Goal: Task Accomplishment & Management: Use online tool/utility

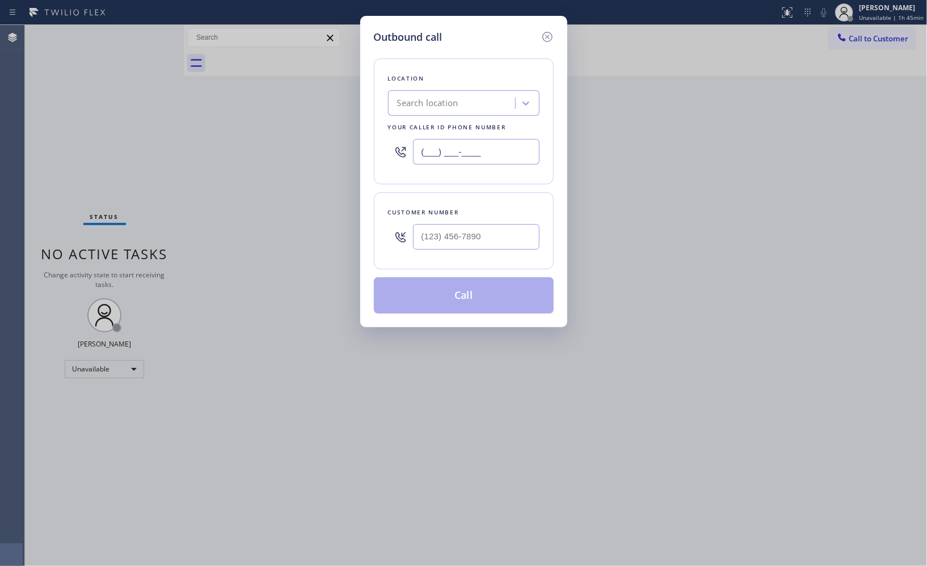
drag, startPoint x: 500, startPoint y: 157, endPoint x: 291, endPoint y: 81, distance: 221.9
click at [343, 123] on div "Outbound call Location Search location Your caller id phone number (___) ___-__…" at bounding box center [463, 283] width 927 height 566
paste input "203) 326-0121"
type input "[PHONE_NUMBER]"
drag, startPoint x: 496, startPoint y: 252, endPoint x: 380, endPoint y: 119, distance: 176.0
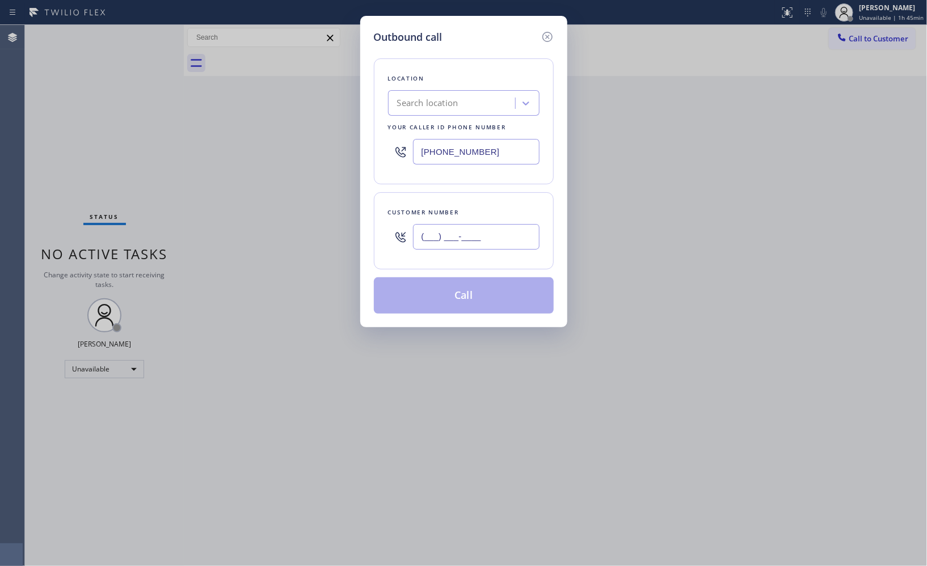
click at [404, 231] on div "(___) ___-____" at bounding box center [463, 236] width 151 height 37
paste input "203) 326-0121"
type input "[PHONE_NUMBER]"
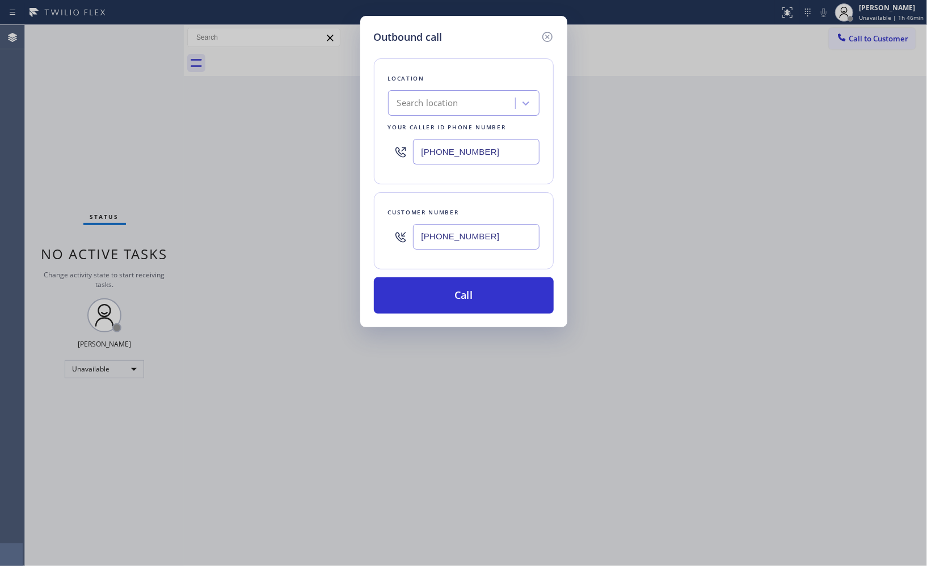
drag, startPoint x: 473, startPoint y: 156, endPoint x: 361, endPoint y: 88, distance: 130.5
click at [374, 133] on div "Location Search location Your caller id phone number [PHONE_NUMBER]" at bounding box center [464, 121] width 180 height 126
paste input "347) 284-6179"
drag, startPoint x: 502, startPoint y: 155, endPoint x: 369, endPoint y: 151, distance: 133.9
click at [369, 151] on div "Outbound call Location Repair Twist of [US_STATE] Your caller id phone number […" at bounding box center [463, 171] width 207 height 311
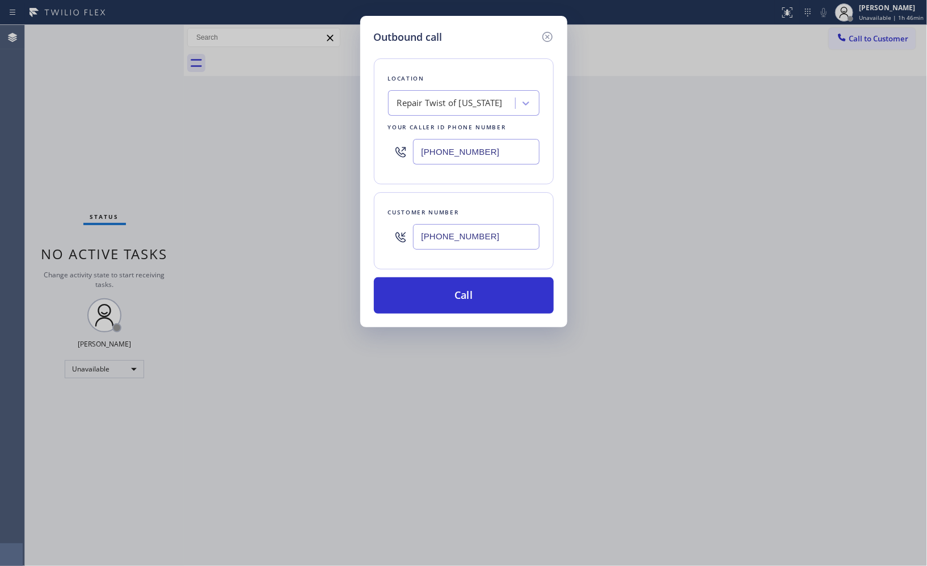
paste input "857) 219-2462"
type input "[PHONE_NUMBER]"
click at [478, 299] on button "Call" at bounding box center [464, 295] width 180 height 36
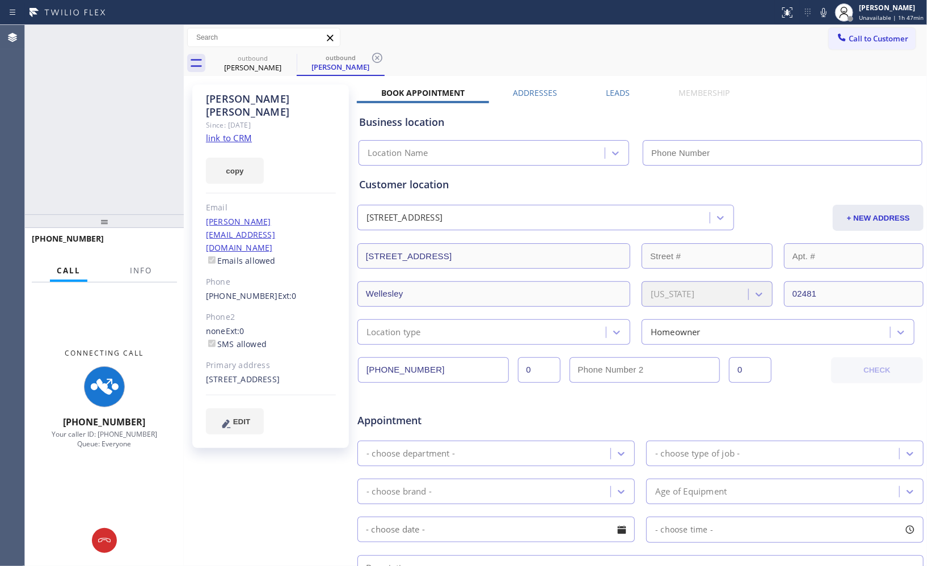
type input "[PHONE_NUMBER]"
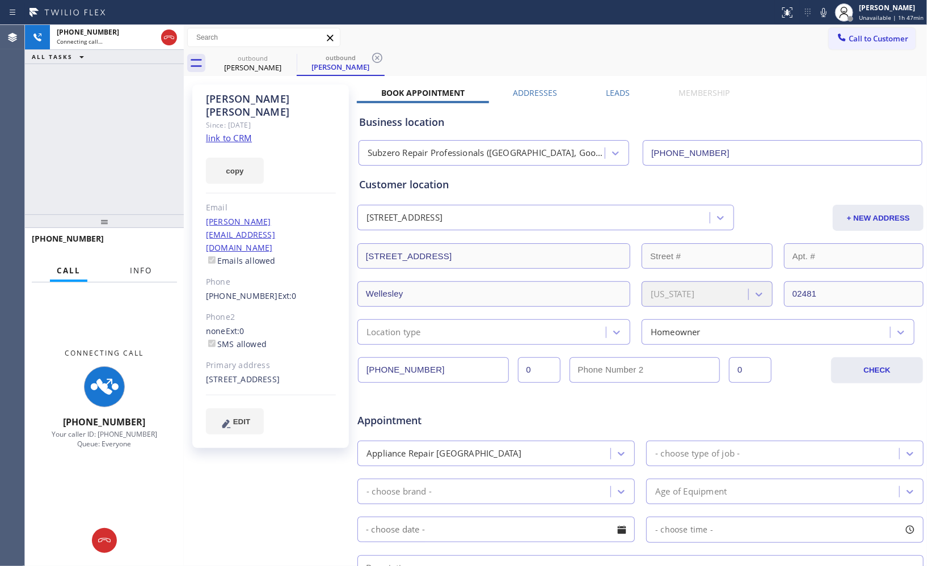
drag, startPoint x: 152, startPoint y: 276, endPoint x: 136, endPoint y: 250, distance: 30.5
click at [151, 276] on button "Info" at bounding box center [141, 271] width 36 height 22
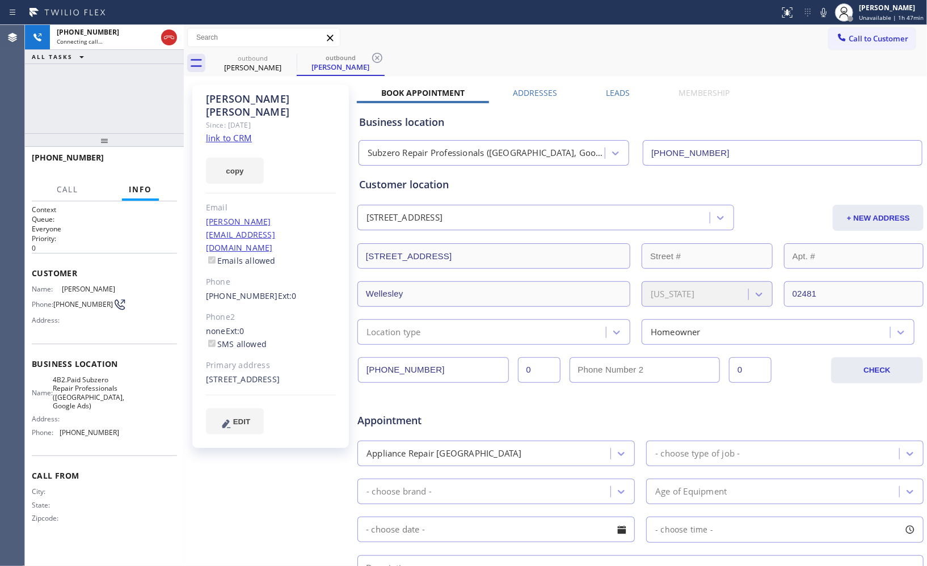
drag, startPoint x: 98, startPoint y: 222, endPoint x: 159, endPoint y: 89, distance: 146.7
click at [159, 89] on div "[PHONE_NUMBER] Connecting call… ALL TASKS ALL TASKS ACTIVE TASKS TASKS IN WRAP …" at bounding box center [104, 295] width 159 height 541
click at [142, 165] on span "HANG UP" at bounding box center [150, 163] width 35 height 8
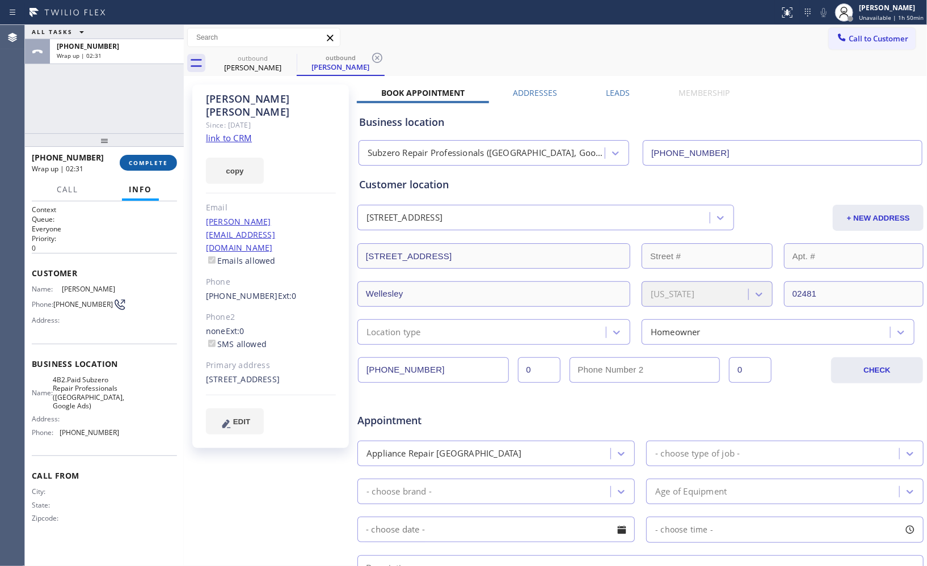
click at [146, 159] on button "COMPLETE" at bounding box center [148, 163] width 57 height 16
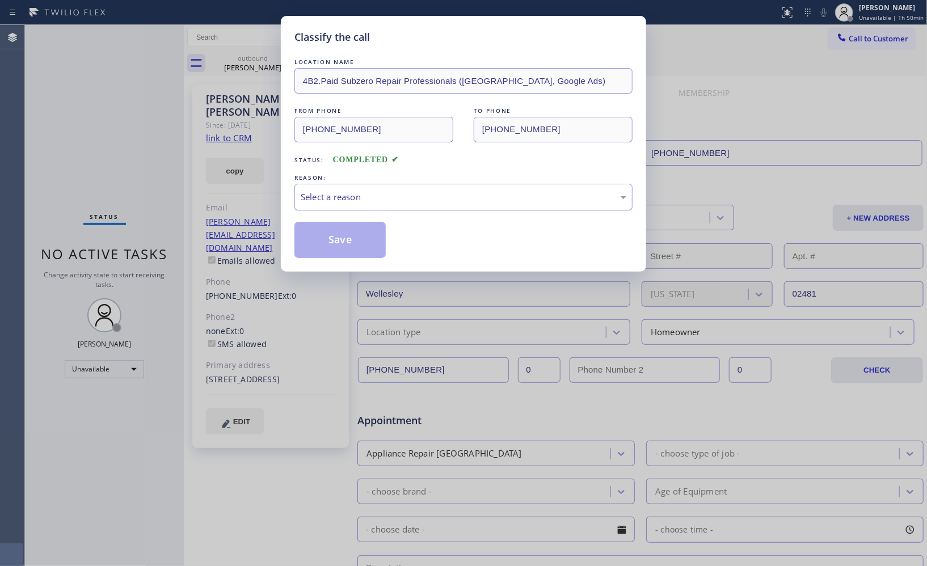
click at [406, 201] on div "Select a reason" at bounding box center [463, 197] width 325 height 13
click at [348, 246] on button "Save" at bounding box center [339, 240] width 91 height 36
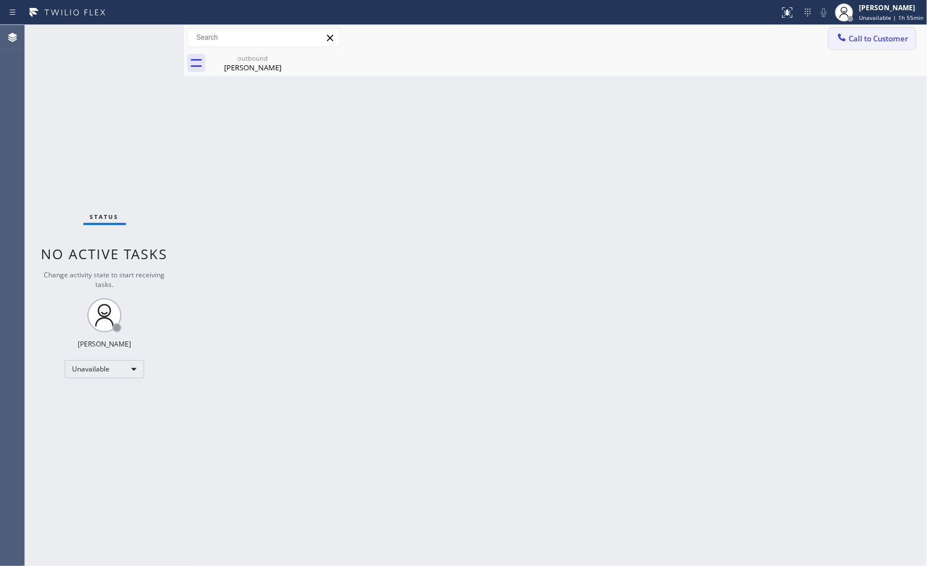
click at [868, 46] on button "Call to Customer" at bounding box center [871, 39] width 87 height 22
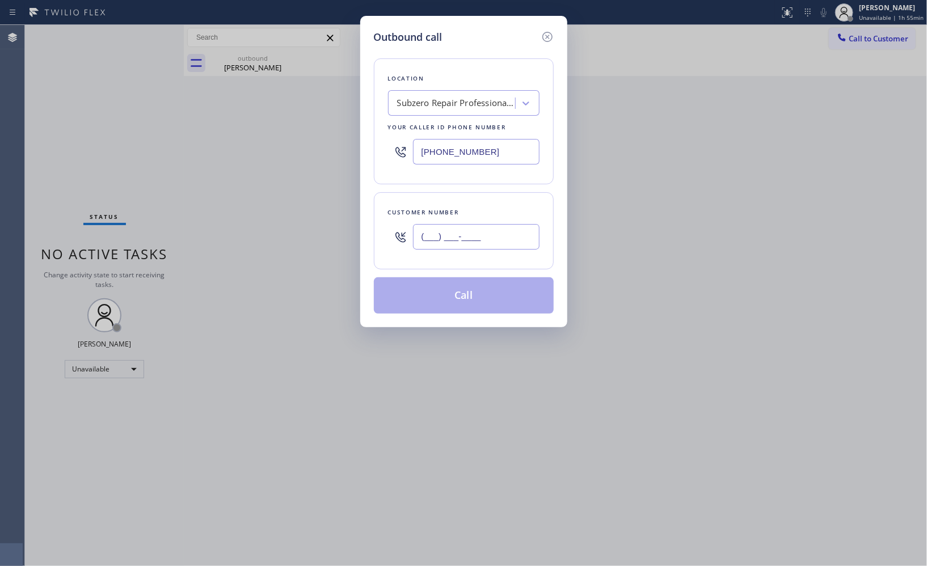
drag, startPoint x: 491, startPoint y: 244, endPoint x: 397, endPoint y: 217, distance: 97.6
click at [401, 223] on div "(___) ___-____" at bounding box center [463, 236] width 151 height 37
paste input "510) 467-8903"
type input "[PHONE_NUMBER]"
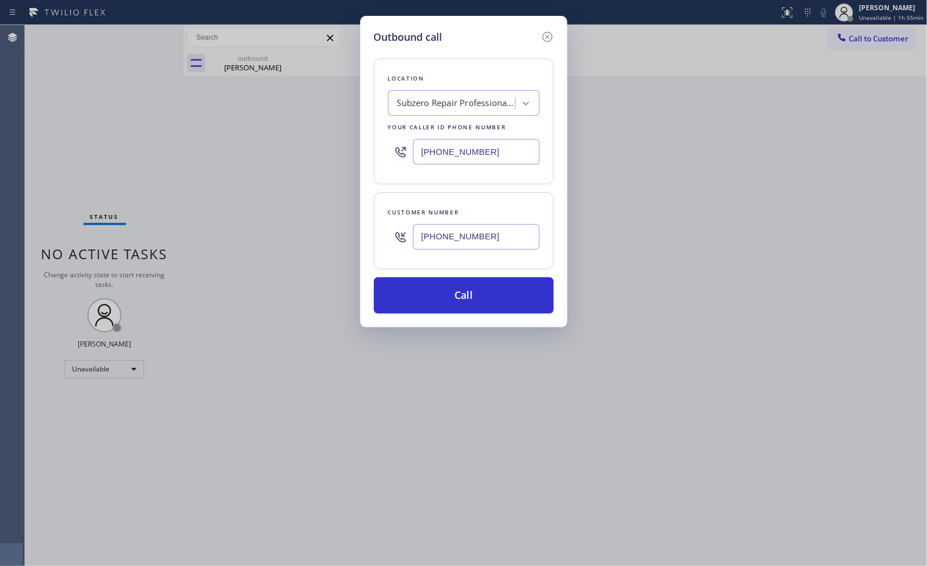
click at [428, 99] on div "Subzero Repair Professionals ([GEOGRAPHIC_DATA], Google Ads)" at bounding box center [456, 103] width 119 height 13
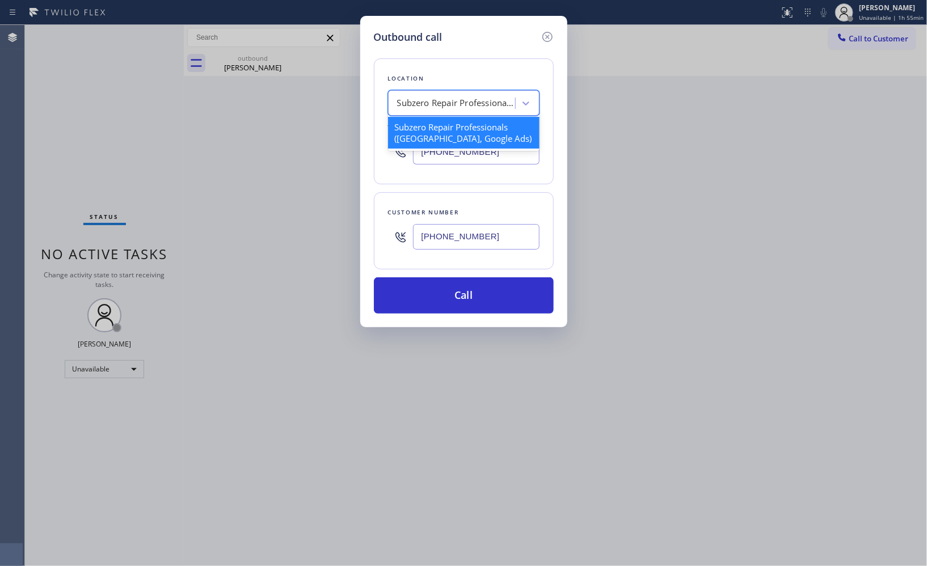
paste input "American Service Alliance [GEOGRAPHIC_DATA]"
type input "American Service Alliance [GEOGRAPHIC_DATA]"
click at [462, 125] on div "American Service Alliance [GEOGRAPHIC_DATA]" at bounding box center [463, 133] width 151 height 32
type input "[PHONE_NUMBER]"
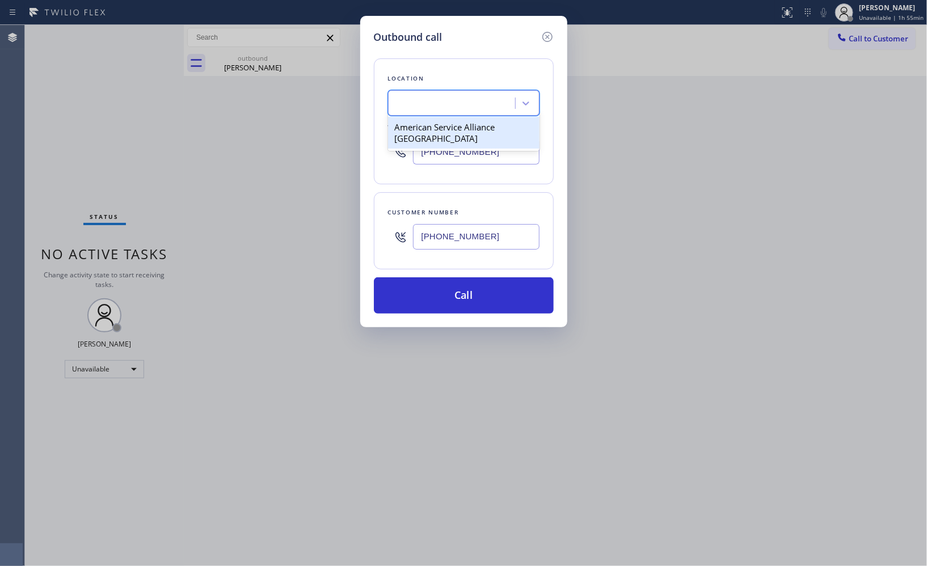
scroll to position [0, 1]
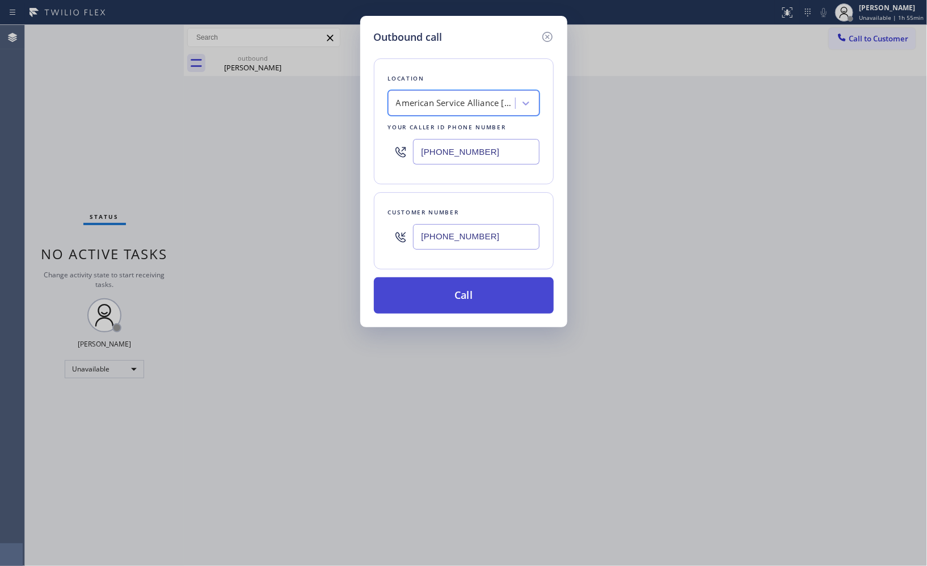
click at [467, 303] on button "Call" at bounding box center [464, 295] width 180 height 36
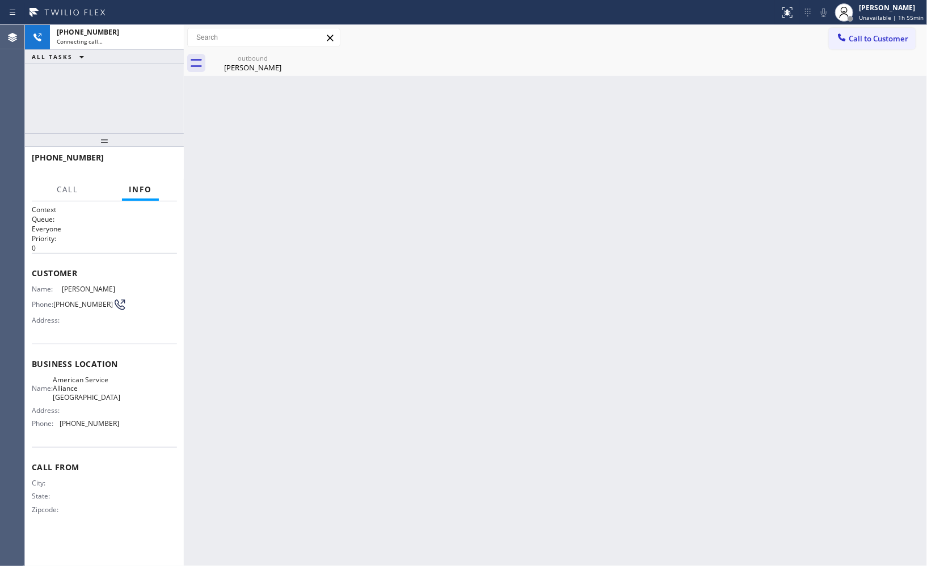
click at [246, 65] on div "[PERSON_NAME]" at bounding box center [253, 67] width 86 height 10
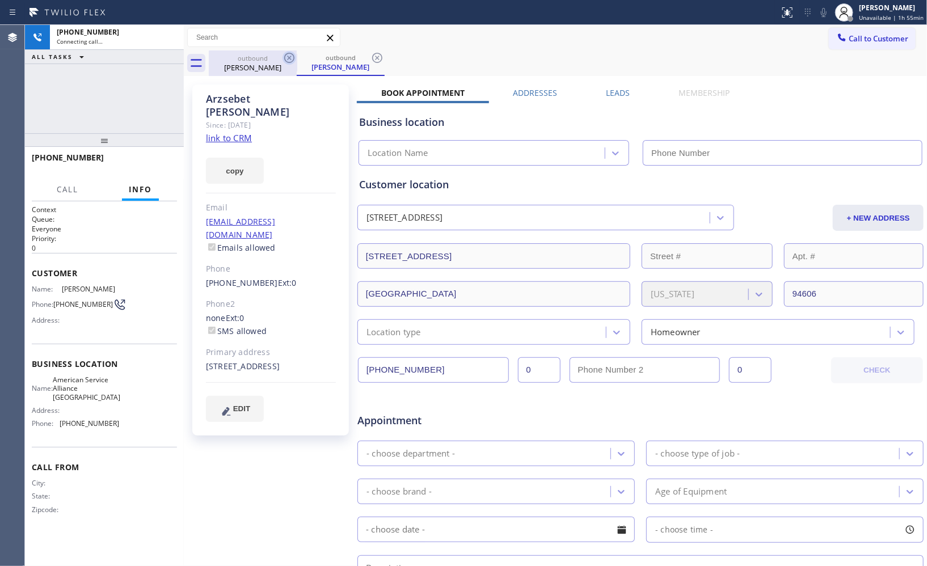
click at [291, 58] on icon at bounding box center [289, 58] width 14 height 14
click at [382, 54] on icon at bounding box center [377, 58] width 14 height 14
type input "[PHONE_NUMBER]"
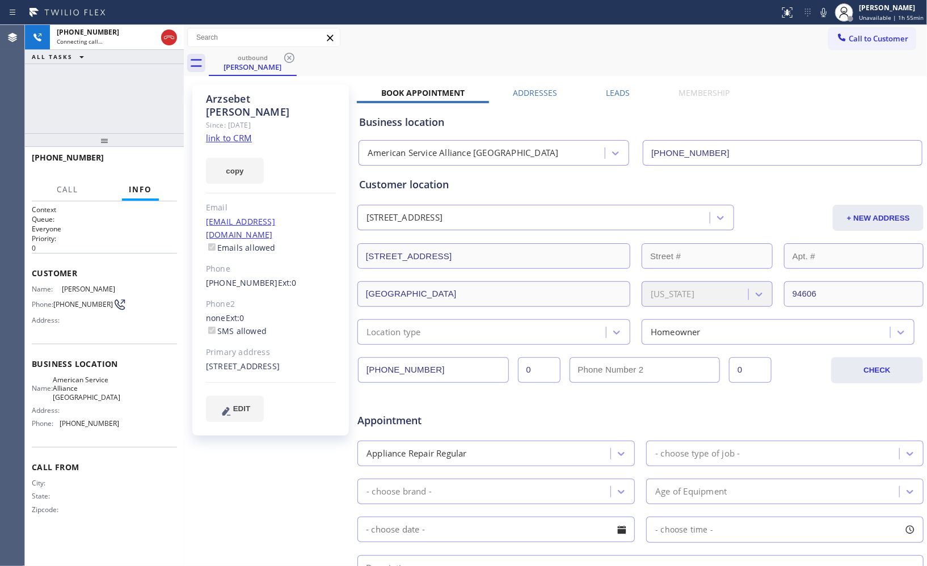
click at [403, 49] on div "Call to Customer Outbound call Location American Service Alliance [GEOGRAPHIC_D…" at bounding box center [555, 38] width 743 height 26
drag, startPoint x: 104, startPoint y: 145, endPoint x: 107, endPoint y: 130, distance: 14.5
click at [107, 133] on div at bounding box center [104, 140] width 159 height 14
click at [166, 32] on icon at bounding box center [169, 38] width 14 height 14
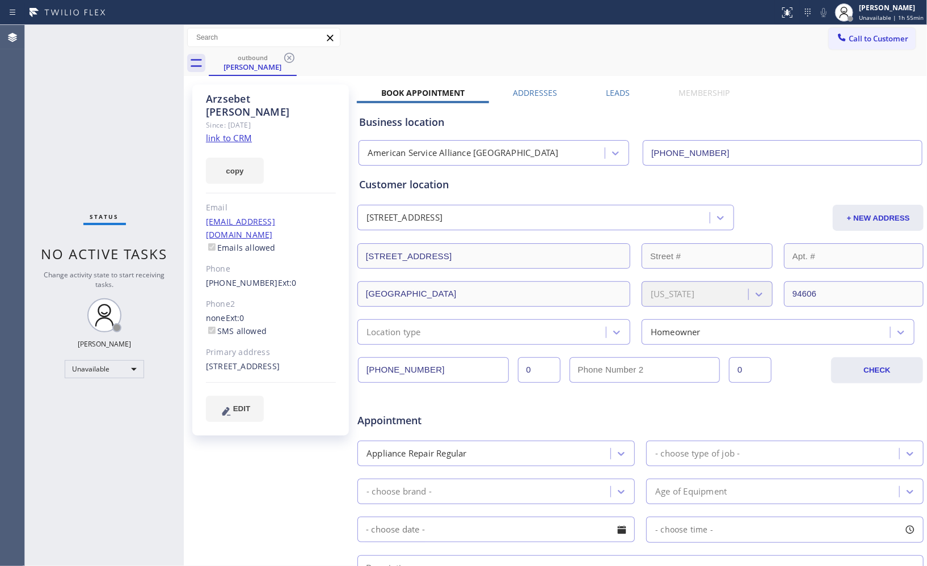
drag, startPoint x: 288, startPoint y: 59, endPoint x: 367, endPoint y: 46, distance: 79.8
click at [289, 60] on icon at bounding box center [289, 58] width 14 height 14
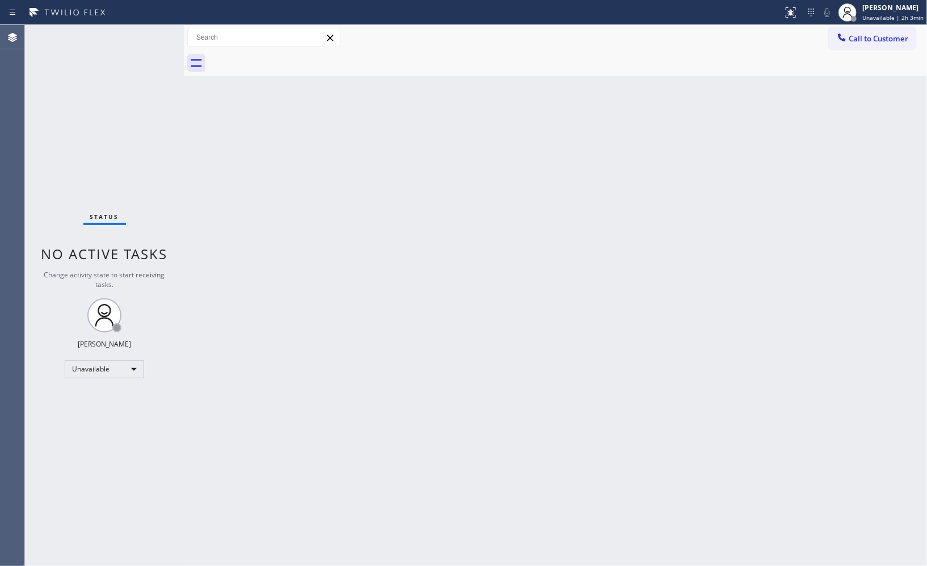
click at [719, 251] on div "Back to Dashboard Change Sender ID Customers Technicians Select a contact Outbo…" at bounding box center [555, 295] width 743 height 541
drag, startPoint x: 877, startPoint y: 39, endPoint x: 622, endPoint y: 85, distance: 259.9
click at [876, 39] on span "Call to Customer" at bounding box center [878, 38] width 60 height 10
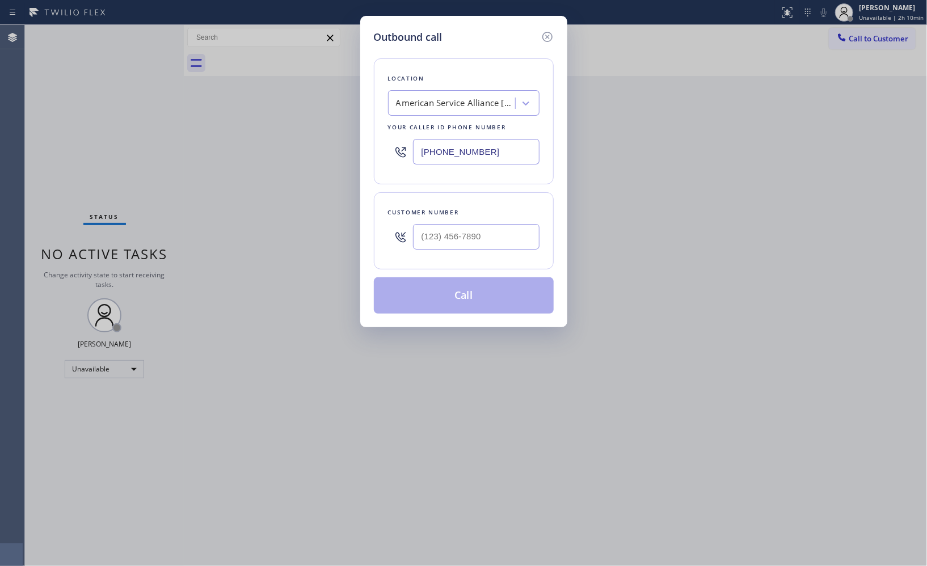
drag, startPoint x: 494, startPoint y: 143, endPoint x: 318, endPoint y: 96, distance: 182.4
click at [321, 98] on div "Outbound call Location American Service Alliance [GEOGRAPHIC_DATA] Your caller …" at bounding box center [463, 283] width 927 height 566
paste input "623) 292-5313"
type input "[PHONE_NUMBER]"
drag, startPoint x: 511, startPoint y: 244, endPoint x: 390, endPoint y: 235, distance: 121.1
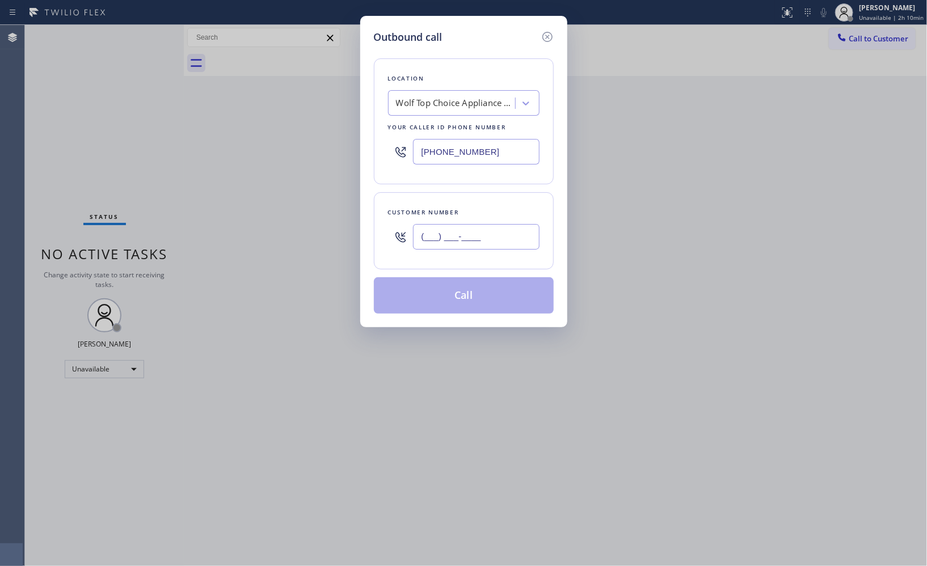
click at [390, 235] on div "(___) ___-____" at bounding box center [463, 236] width 151 height 37
paste input "480) 371-8013"
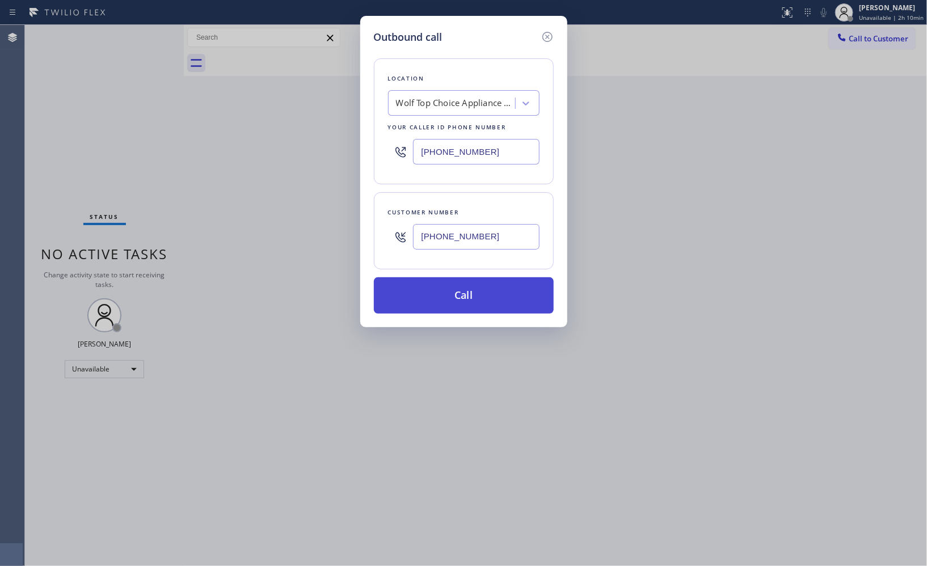
type input "[PHONE_NUMBER]"
click at [479, 310] on button "Call" at bounding box center [464, 295] width 180 height 36
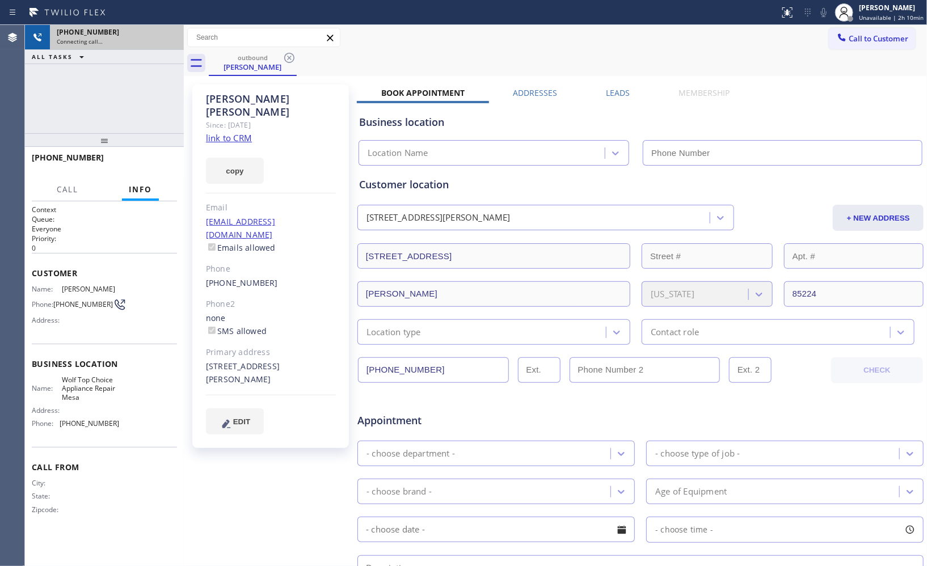
click at [155, 41] on div "Connecting call…" at bounding box center [117, 41] width 120 height 8
click at [174, 41] on icon at bounding box center [169, 38] width 14 height 14
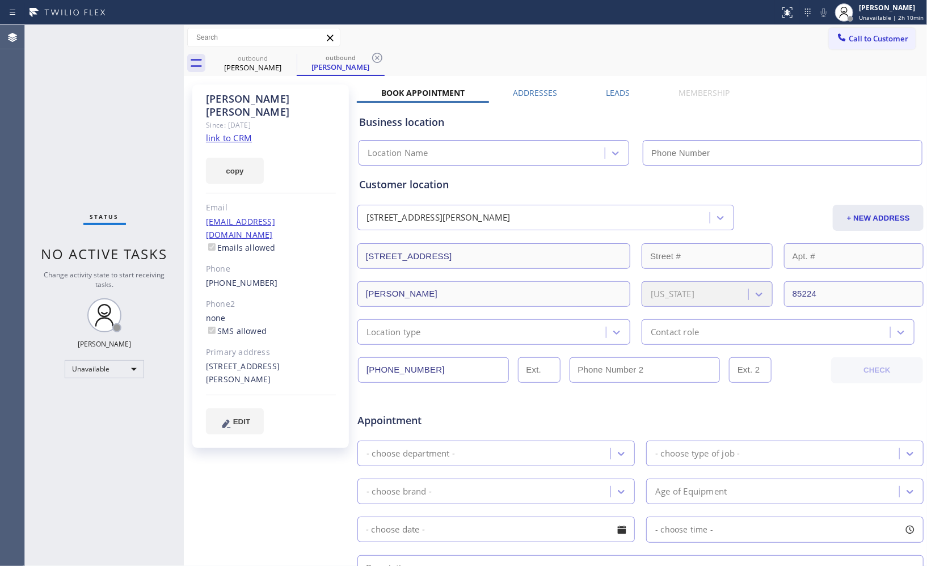
type input "[PHONE_NUMBER]"
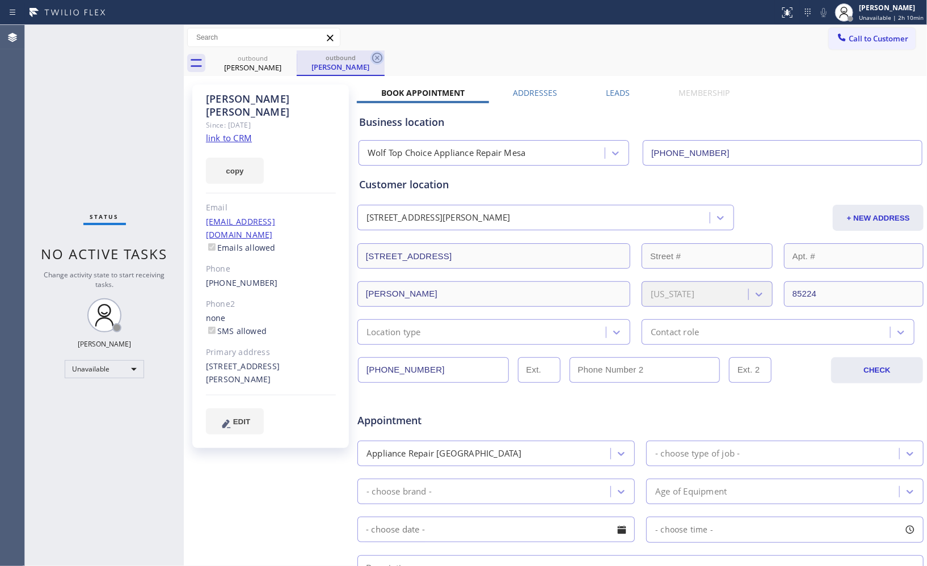
click at [375, 60] on icon at bounding box center [377, 58] width 14 height 14
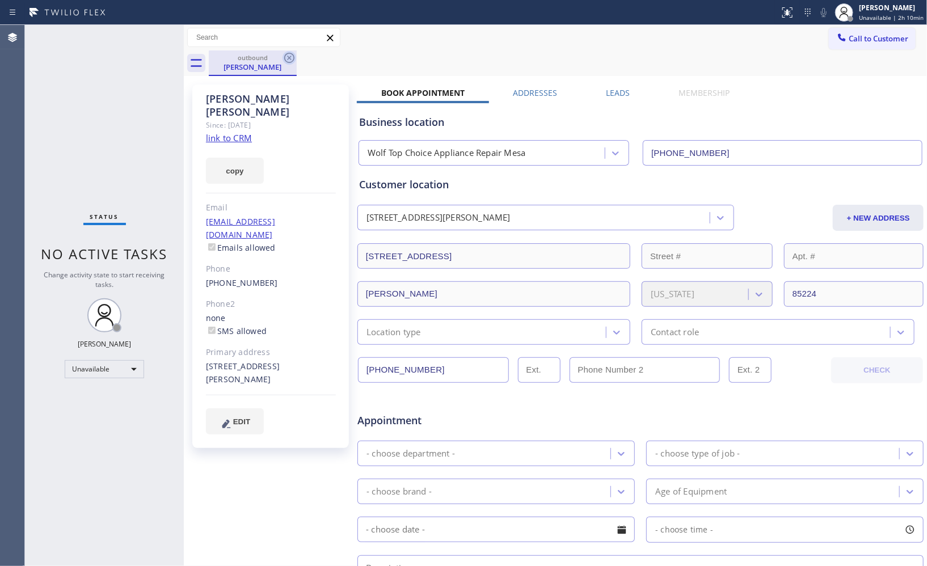
click at [290, 57] on icon at bounding box center [289, 58] width 10 height 10
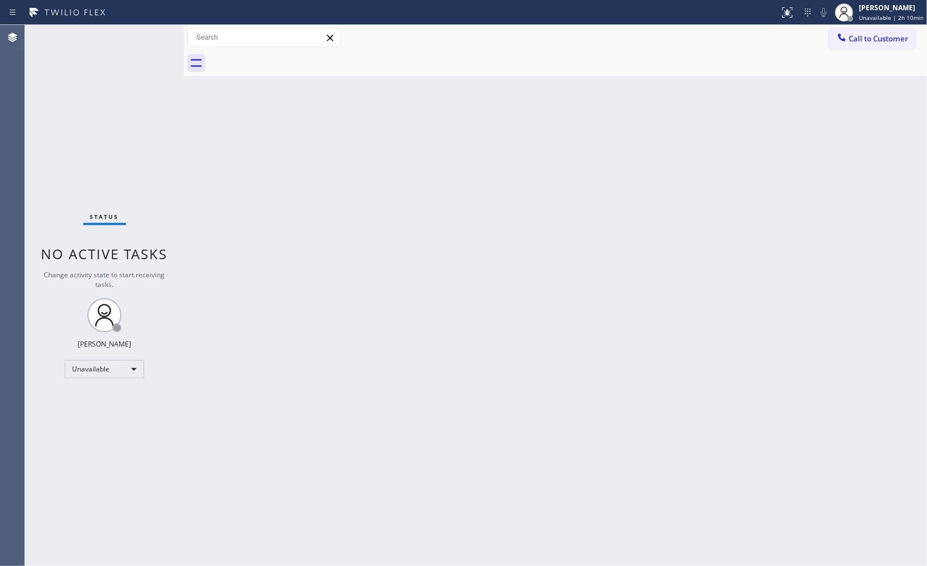
drag, startPoint x: 863, startPoint y: 45, endPoint x: 507, endPoint y: 101, distance: 360.4
click at [849, 43] on button "Call to Customer" at bounding box center [871, 39] width 87 height 22
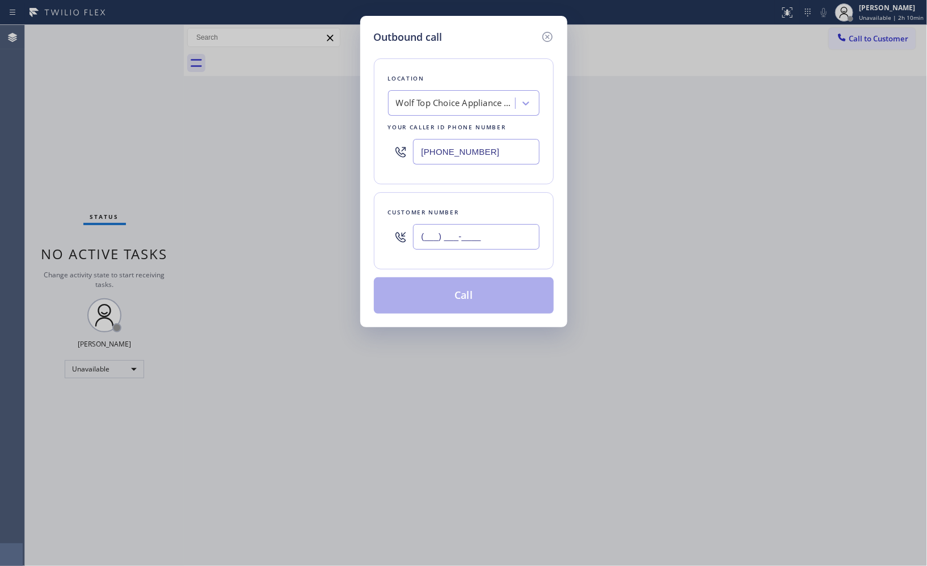
drag, startPoint x: 488, startPoint y: 246, endPoint x: 366, endPoint y: 222, distance: 124.3
click at [378, 229] on div "Customer number (___) ___-____" at bounding box center [464, 230] width 180 height 77
paste input "480) 371-8013"
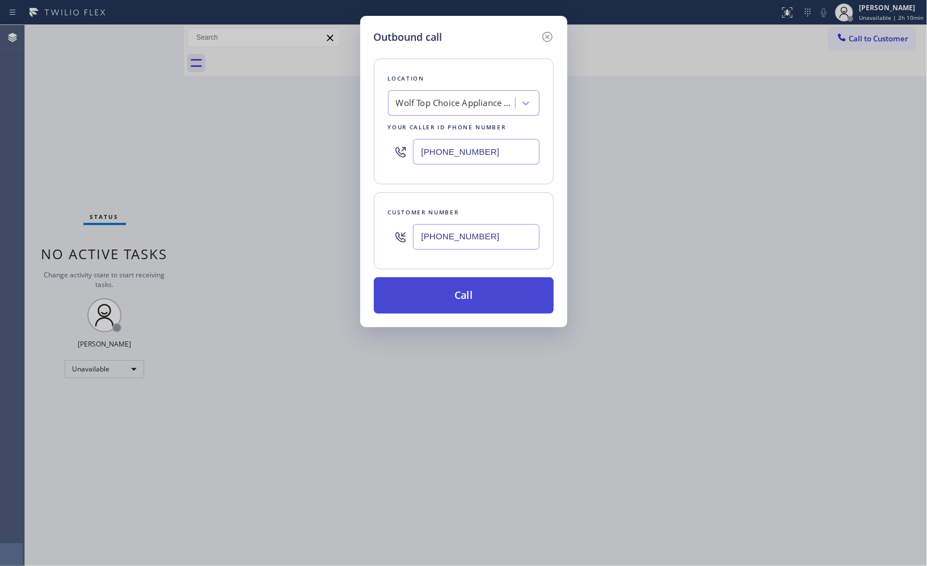
type input "[PHONE_NUMBER]"
click at [473, 303] on button "Call" at bounding box center [464, 295] width 180 height 36
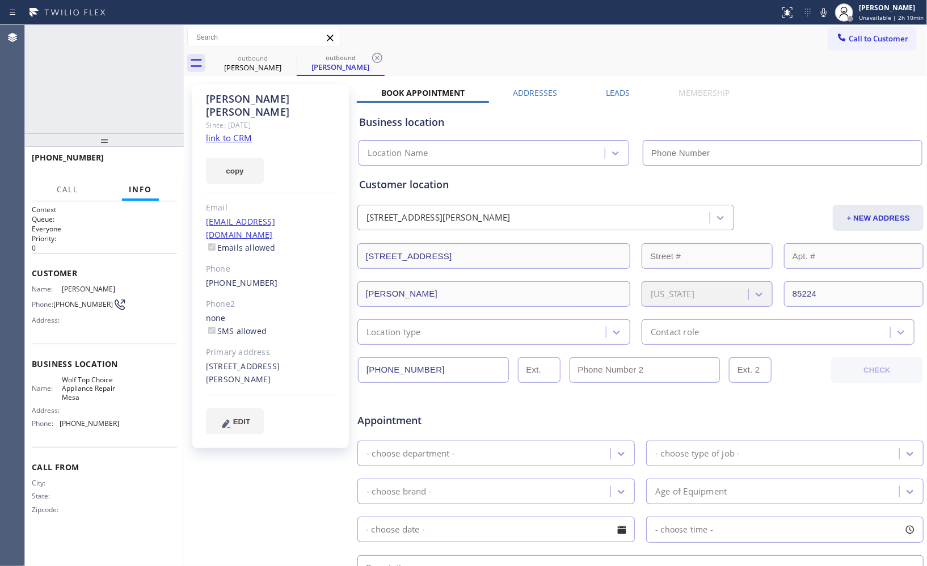
type input "[PHONE_NUMBER]"
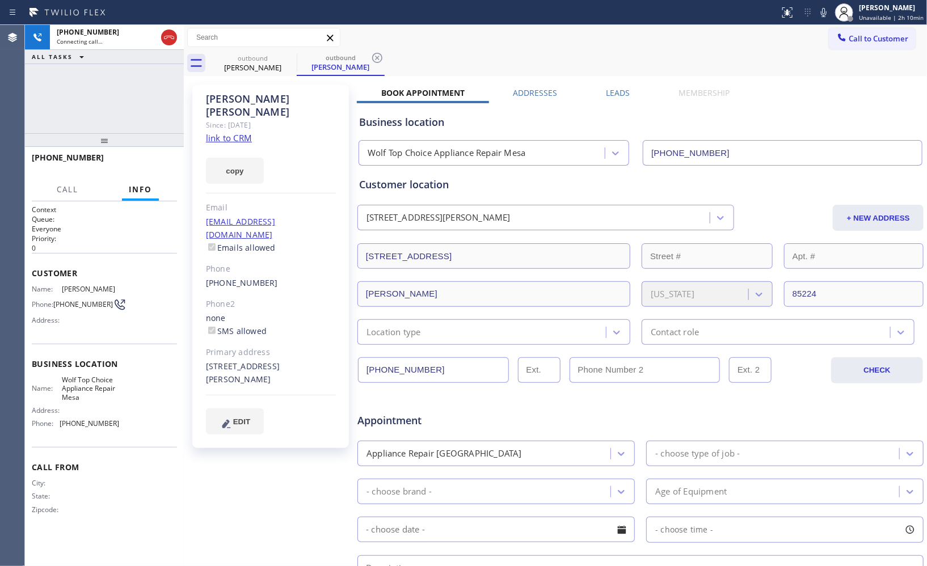
click at [375, 60] on icon at bounding box center [377, 58] width 14 height 14
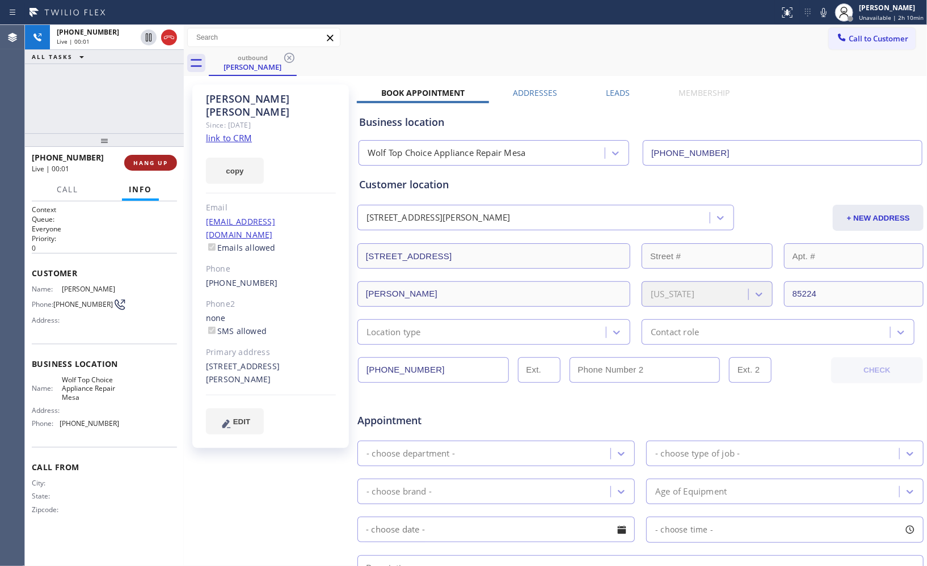
click at [161, 157] on button "HANG UP" at bounding box center [150, 163] width 53 height 16
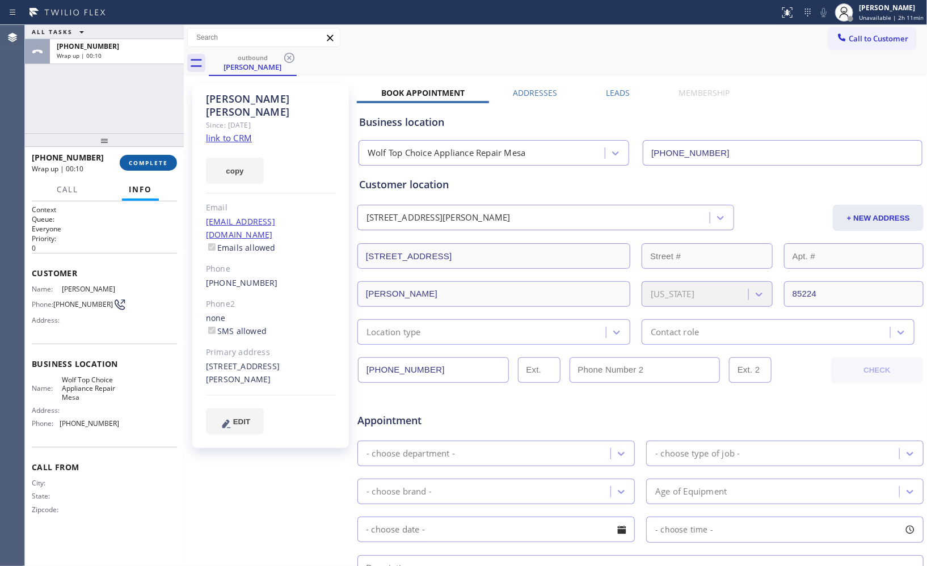
click at [161, 162] on span "COMPLETE" at bounding box center [148, 163] width 39 height 8
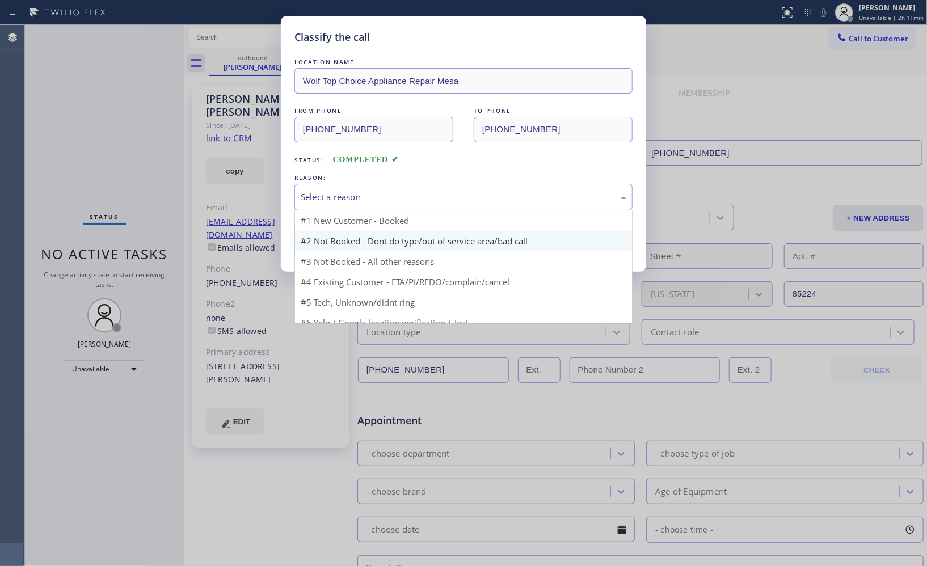
drag, startPoint x: 387, startPoint y: 192, endPoint x: 374, endPoint y: 231, distance: 41.2
click at [389, 196] on div "Select a reason" at bounding box center [463, 197] width 325 height 13
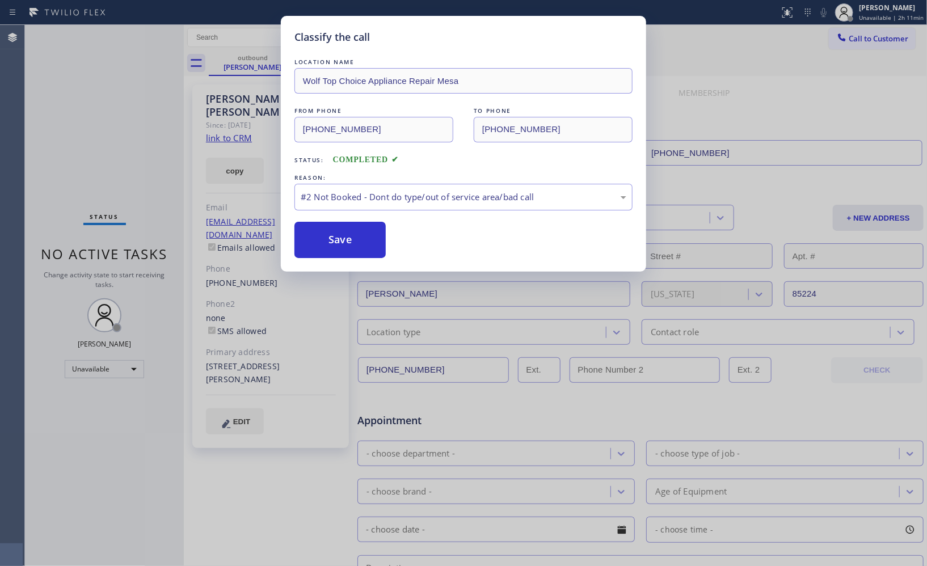
click at [365, 247] on button "Save" at bounding box center [339, 240] width 91 height 36
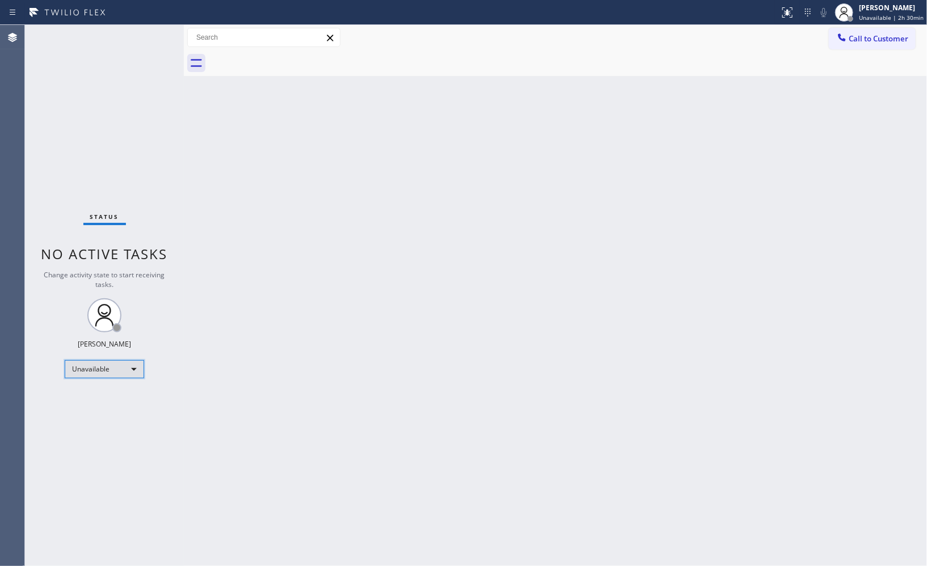
click at [128, 366] on div "Unavailable" at bounding box center [104, 369] width 79 height 18
click at [101, 423] on li "Break" at bounding box center [103, 428] width 77 height 14
click at [600, 142] on div "Back to Dashboard Change Sender ID Customers Technicians Select a contact Outbo…" at bounding box center [555, 295] width 743 height 541
click at [894, 16] on span "Break | 14:13" at bounding box center [885, 18] width 37 height 8
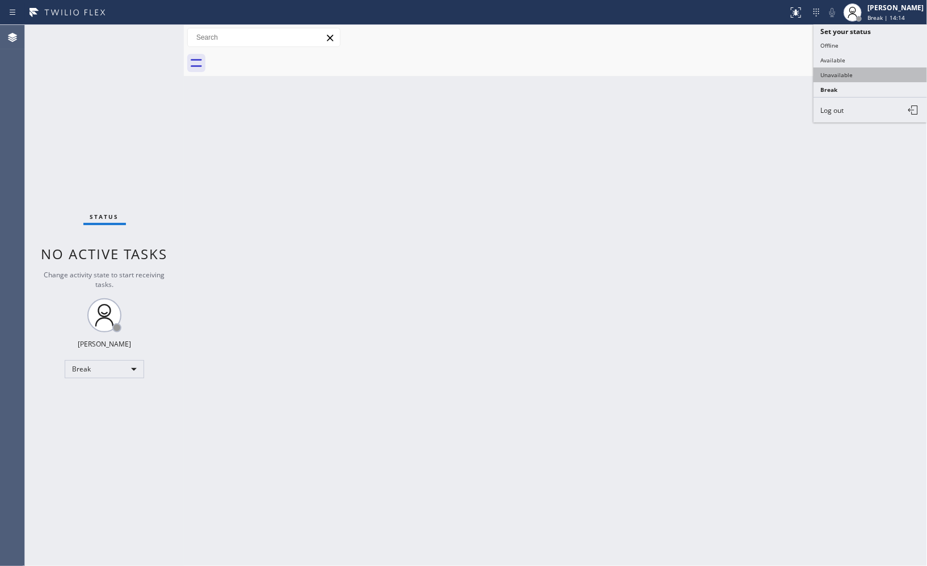
click at [864, 71] on button "Unavailable" at bounding box center [869, 74] width 113 height 15
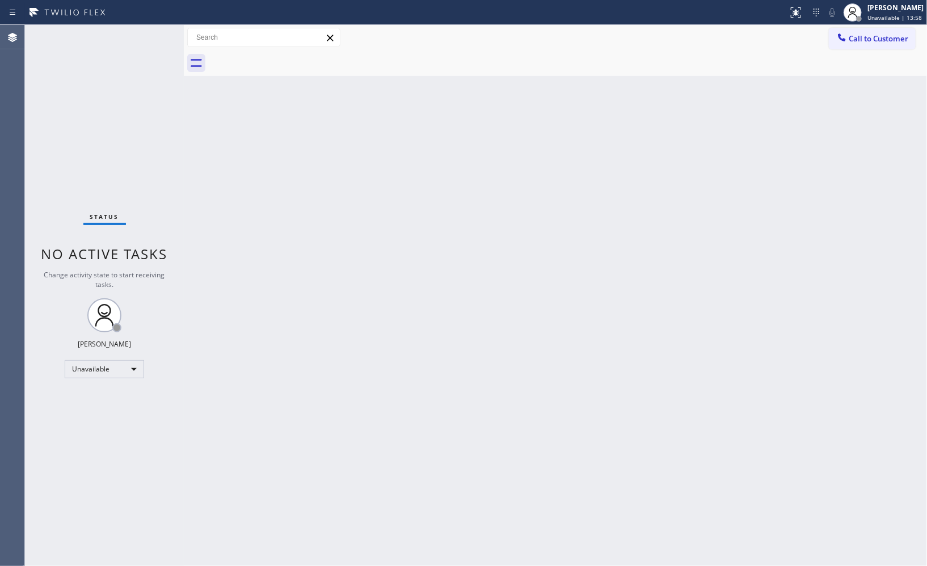
click at [256, 526] on div "Back to Dashboard Change Sender ID Customers Technicians Select a contact Outbo…" at bounding box center [555, 295] width 743 height 541
click at [633, 299] on div "Back to Dashboard Change Sender ID Customers Technicians Select a contact Outbo…" at bounding box center [555, 295] width 743 height 541
drag, startPoint x: 881, startPoint y: 48, endPoint x: 685, endPoint y: 86, distance: 199.9
click at [872, 48] on div "Call to Customer Outbound call Location Wolf Top Choice Appliance Repair [GEOGR…" at bounding box center [555, 50] width 743 height 51
drag, startPoint x: 853, startPoint y: 38, endPoint x: 783, endPoint y: 61, distance: 74.6
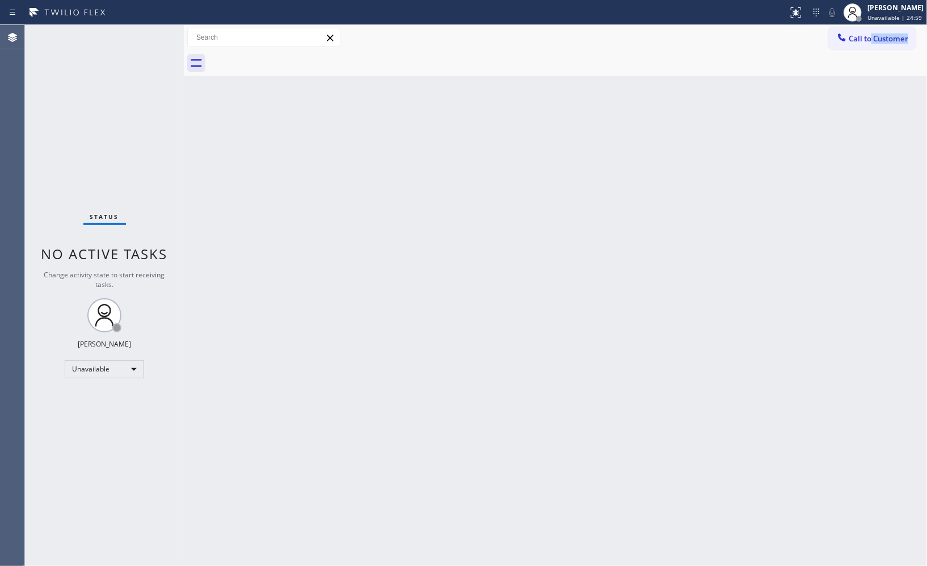
click at [847, 41] on button "Call to Customer" at bounding box center [871, 39] width 87 height 22
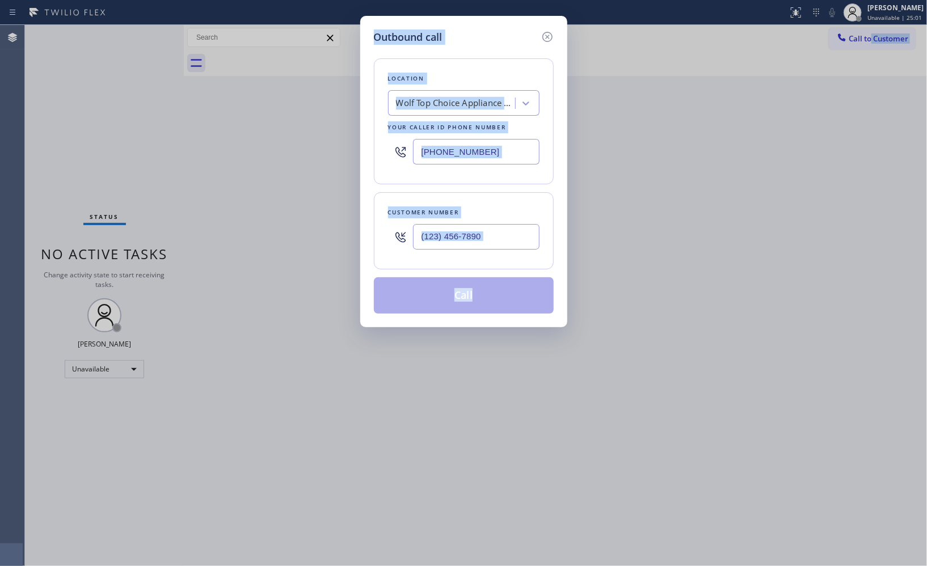
click at [503, 141] on input "[PHONE_NUMBER]" at bounding box center [476, 152] width 126 height 26
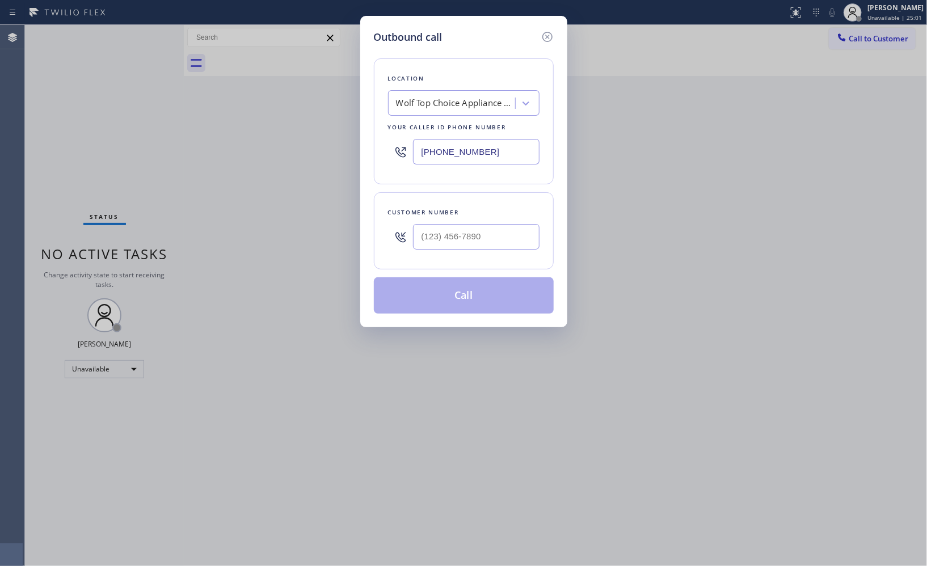
click at [503, 141] on input "[PHONE_NUMBER]" at bounding box center [476, 152] width 126 height 26
click at [498, 149] on input "[PHONE_NUMBER]" at bounding box center [476, 152] width 126 height 26
drag, startPoint x: 501, startPoint y: 151, endPoint x: 401, endPoint y: 150, distance: 100.4
click at [401, 150] on div "[PHONE_NUMBER]" at bounding box center [463, 151] width 151 height 37
paste input "855) 560-8887"
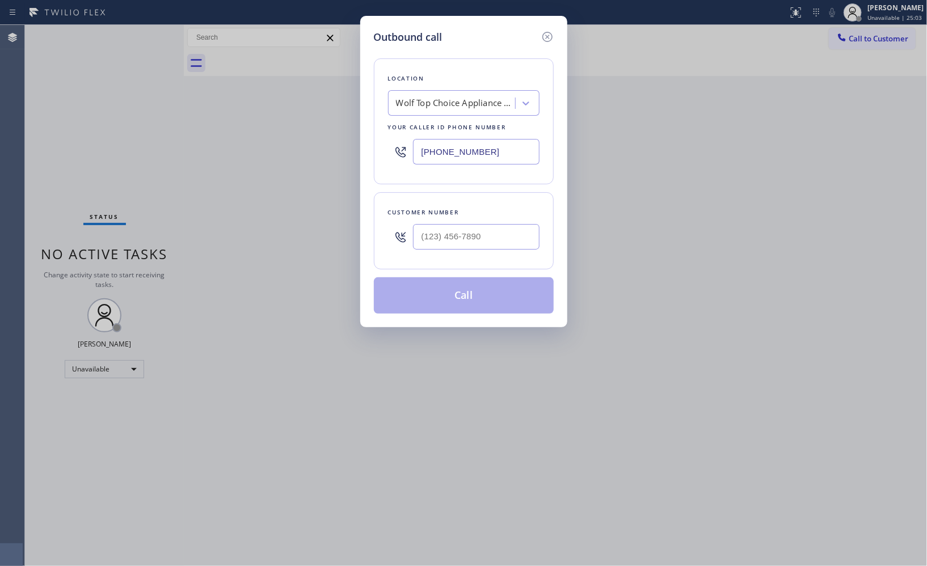
type input "[PHONE_NUMBER]"
drag, startPoint x: 479, startPoint y: 230, endPoint x: 346, endPoint y: 184, distance: 140.6
click at [366, 217] on div "Outbound call Location [DOMAIN_NAME] Appliance Repair CB EM Your caller id phon…" at bounding box center [463, 171] width 207 height 311
paste input "661) 478-9171"
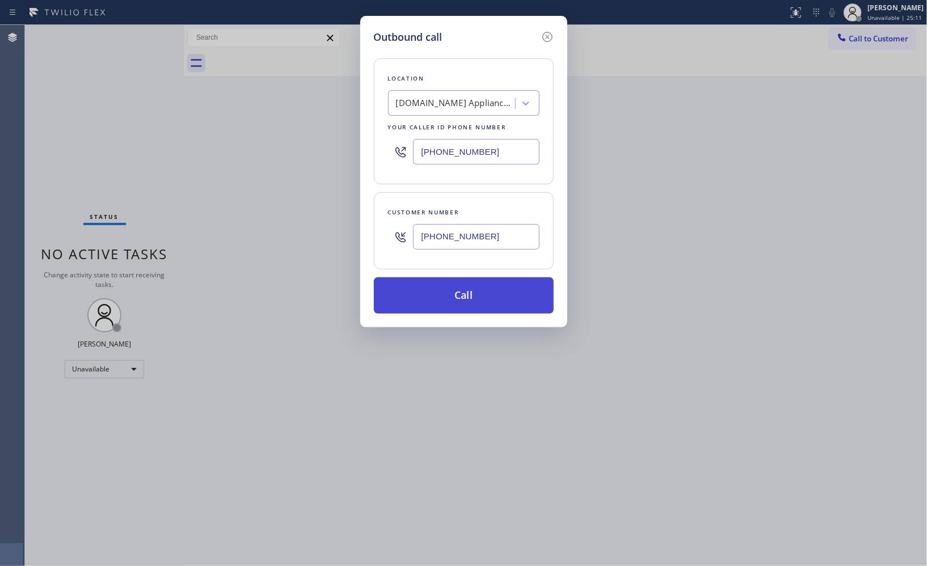
type input "[PHONE_NUMBER]"
click at [461, 289] on button "Call" at bounding box center [464, 295] width 180 height 36
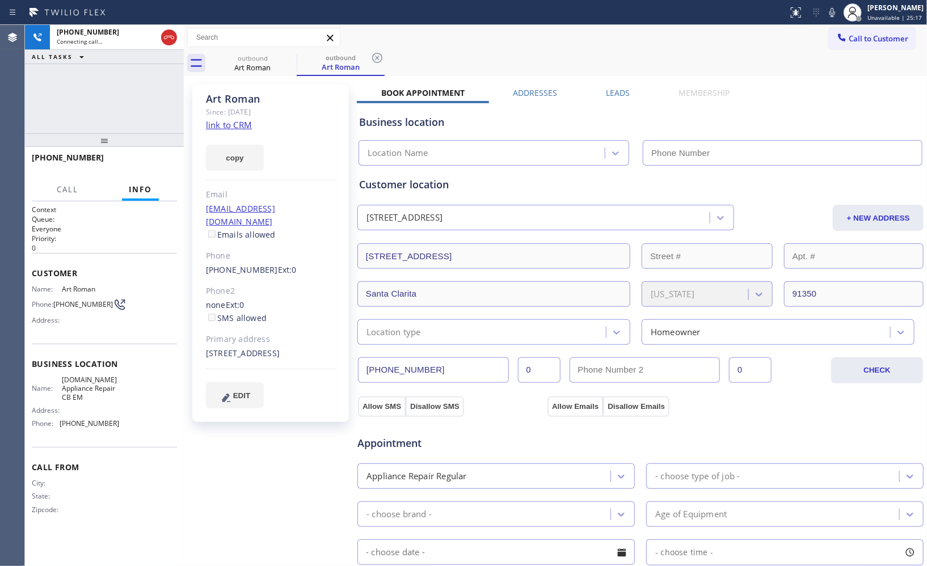
type input "[PHONE_NUMBER]"
click at [171, 41] on icon at bounding box center [169, 38] width 14 height 14
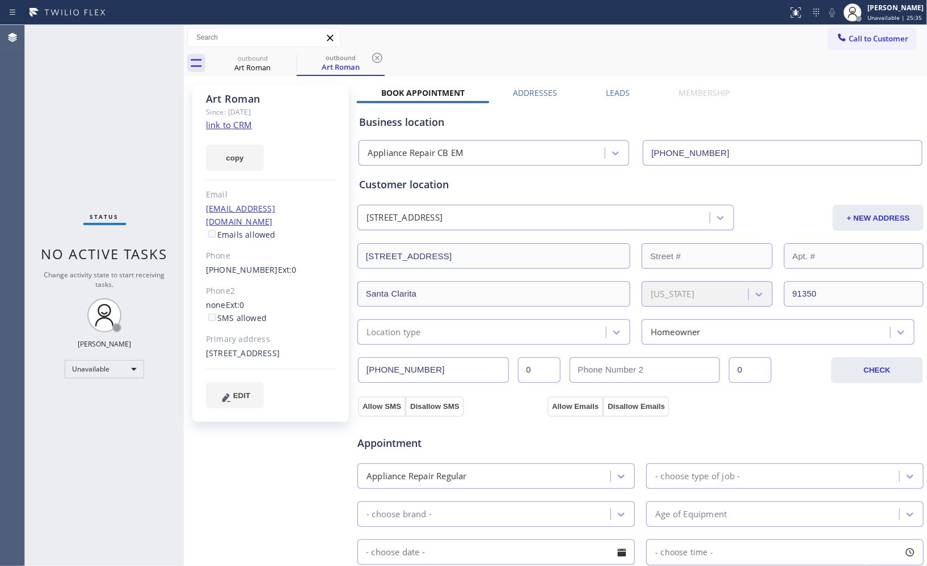
drag, startPoint x: 378, startPoint y: 55, endPoint x: 346, endPoint y: 59, distance: 31.4
click at [378, 55] on icon at bounding box center [377, 58] width 14 height 14
click at [292, 57] on icon at bounding box center [289, 58] width 14 height 14
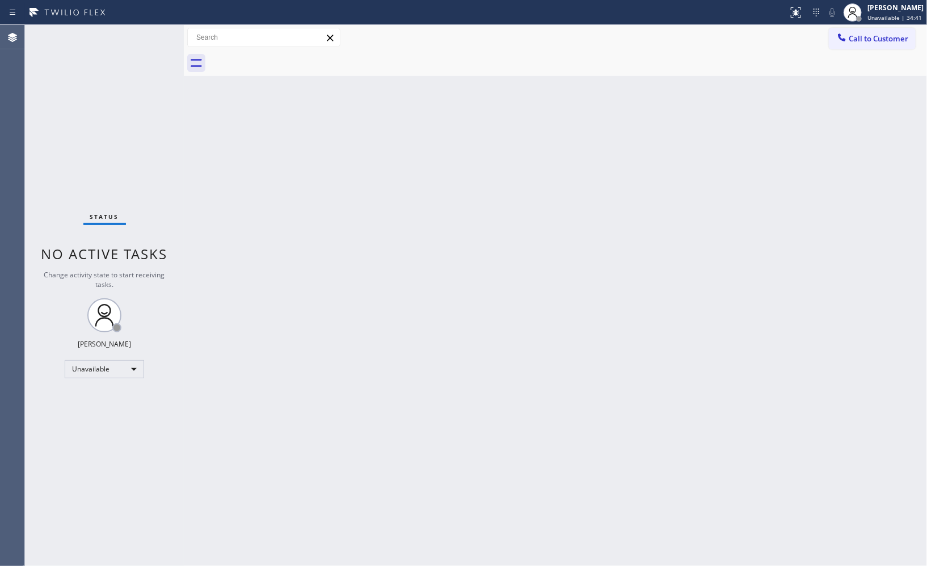
click at [775, 233] on div "Back to Dashboard Change Sender ID Customers Technicians Select a contact Outbo…" at bounding box center [555, 295] width 743 height 541
click at [888, 35] on span "Call to Customer" at bounding box center [878, 38] width 60 height 10
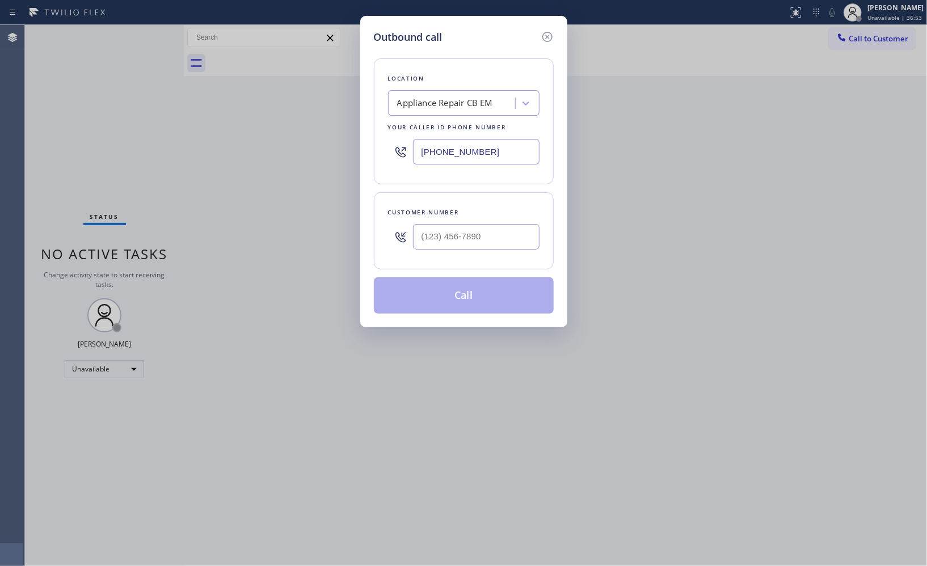
drag, startPoint x: 491, startPoint y: 154, endPoint x: 350, endPoint y: 92, distance: 153.4
click at [358, 112] on div "Outbound call Location Appliance Repair CB EM Your caller id phone number [PHON…" at bounding box center [463, 283] width 927 height 566
paste input "18) 532-5473"
type input "[PHONE_NUMBER]"
drag, startPoint x: 499, startPoint y: 241, endPoint x: 360, endPoint y: 174, distance: 155.0
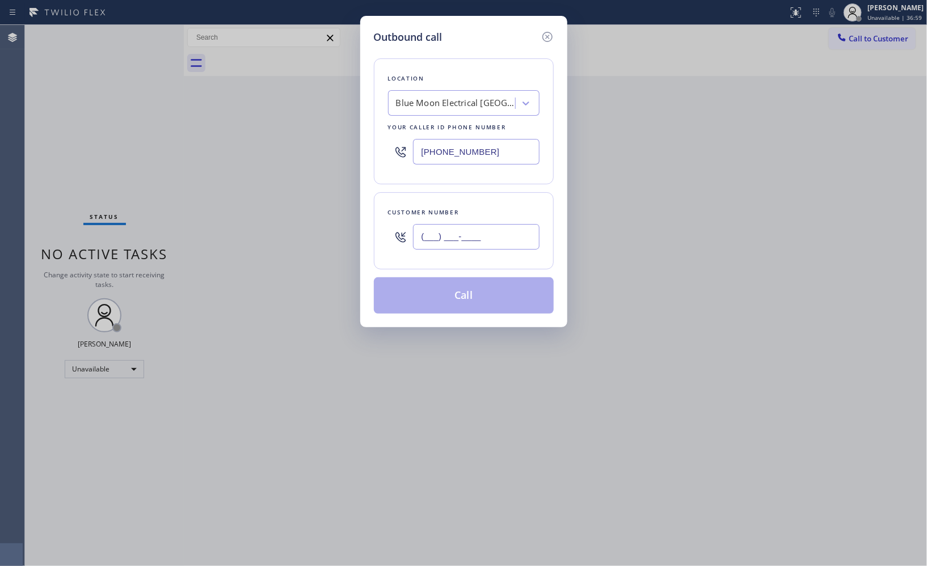
click at [380, 223] on div "Customer number (___) ___-____" at bounding box center [464, 230] width 180 height 77
paste input "617) 372-2669"
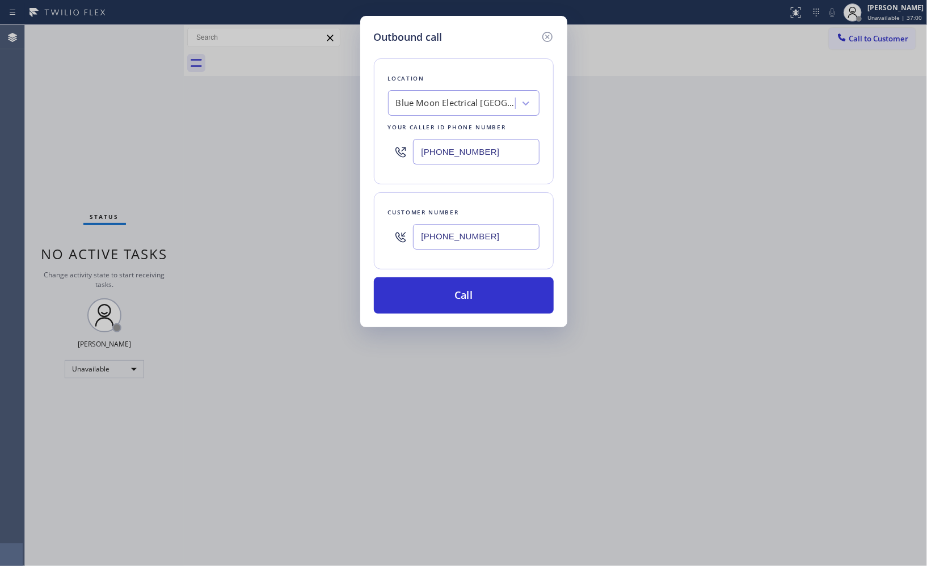
type input "[PHONE_NUMBER]"
click at [488, 286] on button "Call" at bounding box center [464, 295] width 180 height 36
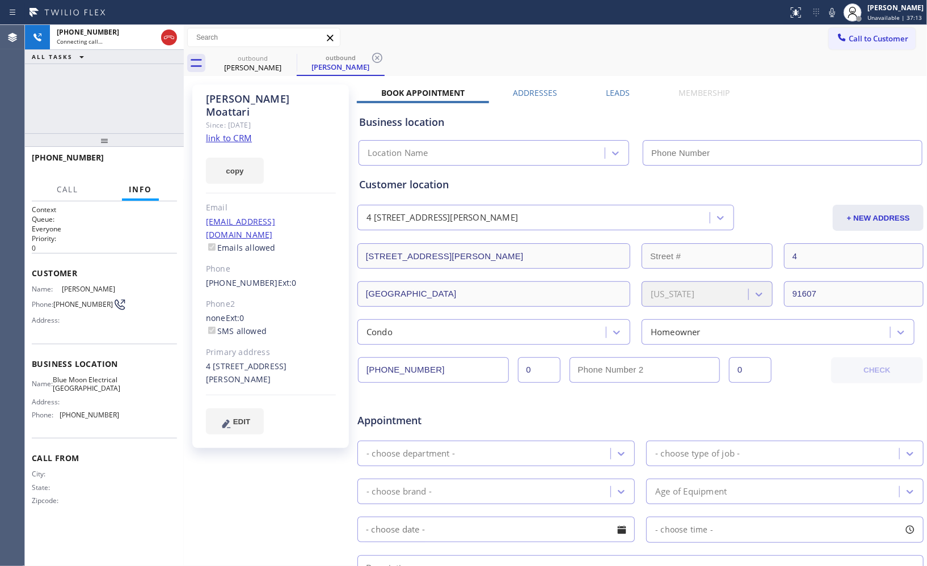
drag, startPoint x: 374, startPoint y: 60, endPoint x: 365, endPoint y: 1, distance: 60.2
click at [374, 60] on icon at bounding box center [377, 58] width 14 height 14
drag, startPoint x: 106, startPoint y: 160, endPoint x: 32, endPoint y: 151, distance: 74.8
click at [32, 152] on div "[PHONE_NUMBER]" at bounding box center [100, 157] width 137 height 11
copy span "[PHONE_NUMBER]"
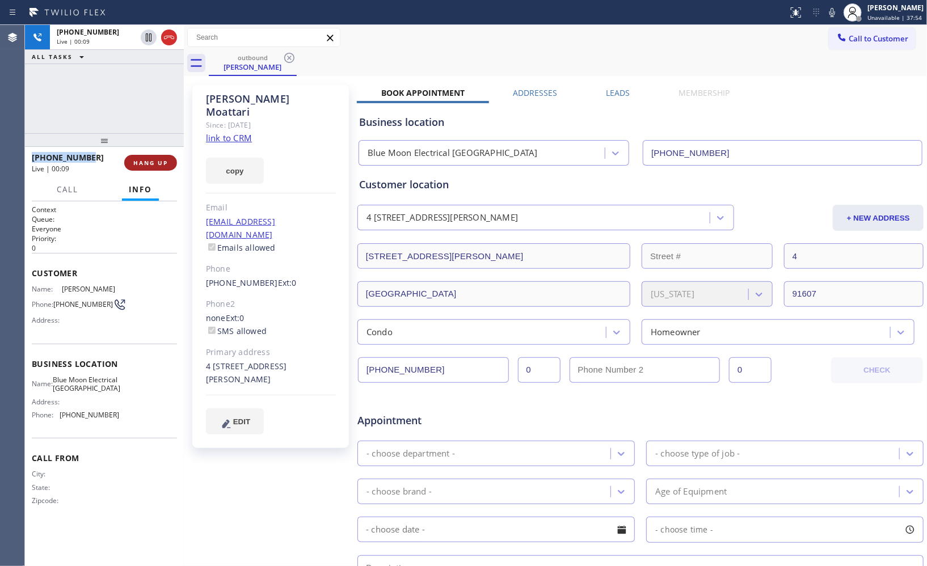
click at [155, 157] on button "HANG UP" at bounding box center [150, 163] width 53 height 16
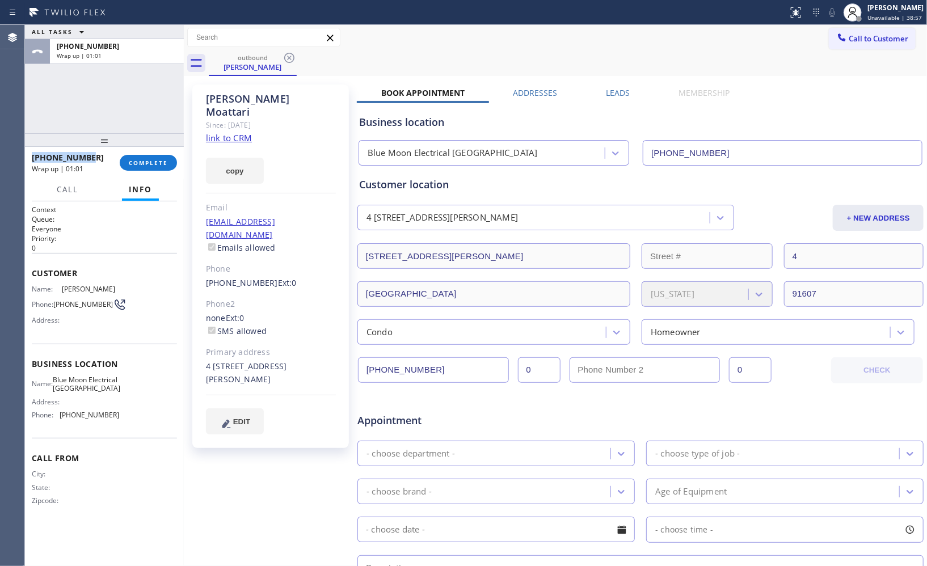
copy span "[PHONE_NUMBER]"
drag, startPoint x: 156, startPoint y: 165, endPoint x: 120, endPoint y: 91, distance: 81.9
click at [120, 91] on div "ALL TASKS ALL TASKS ACTIVE TASKS TASKS IN WRAP UP [PHONE_NUMBER] Wrap up | 01:0…" at bounding box center [104, 295] width 159 height 541
click at [120, 91] on div "ALL TASKS ALL TASKS ACTIVE TASKS TASKS IN WRAP UP [PHONE_NUMBER] Wrap up | 01:03" at bounding box center [104, 79] width 159 height 108
drag, startPoint x: 95, startPoint y: 155, endPoint x: 30, endPoint y: 158, distance: 65.3
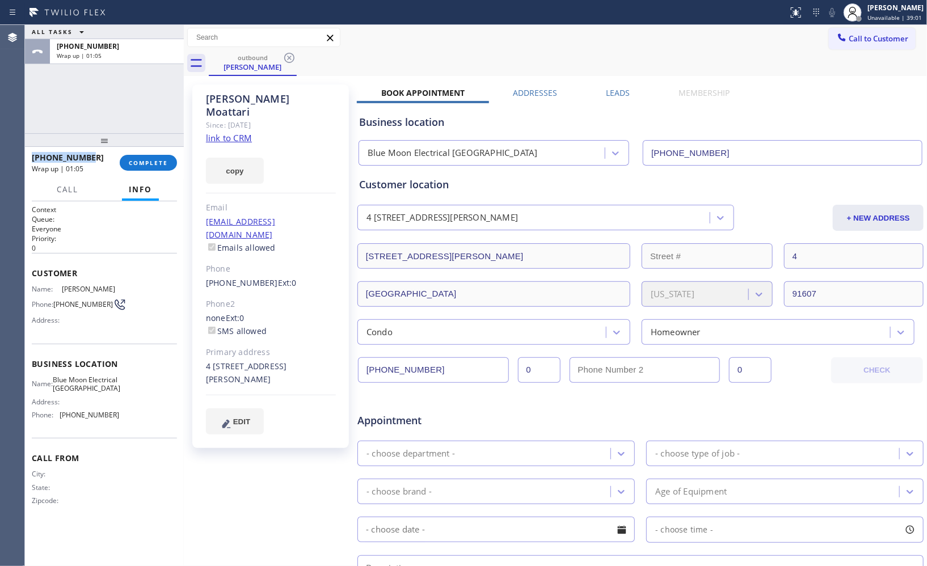
click at [29, 158] on div "[PHONE_NUMBER] Wrap up | 01:05 COMPLETE" at bounding box center [104, 163] width 159 height 32
copy span "[PHONE_NUMBER]"
click at [150, 158] on button "COMPLETE" at bounding box center [148, 163] width 57 height 16
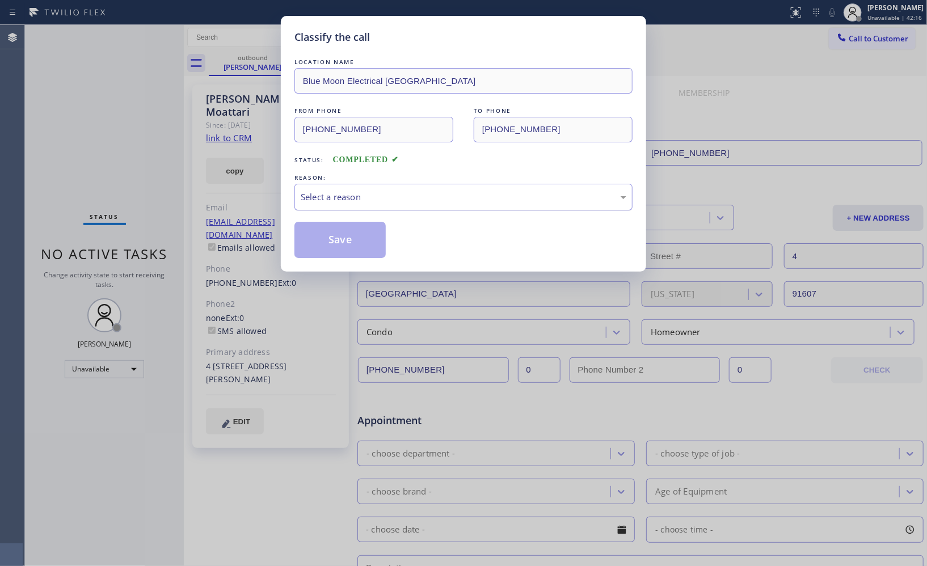
click at [475, 200] on div "Select a reason" at bounding box center [463, 197] width 325 height 13
click at [378, 202] on div "#3 Not Booked - All other reasons" at bounding box center [463, 197] width 325 height 13
drag, startPoint x: 325, startPoint y: 191, endPoint x: 328, endPoint y: 206, distance: 15.5
click at [326, 194] on div "Not Booked - All other reasons" at bounding box center [463, 197] width 325 height 13
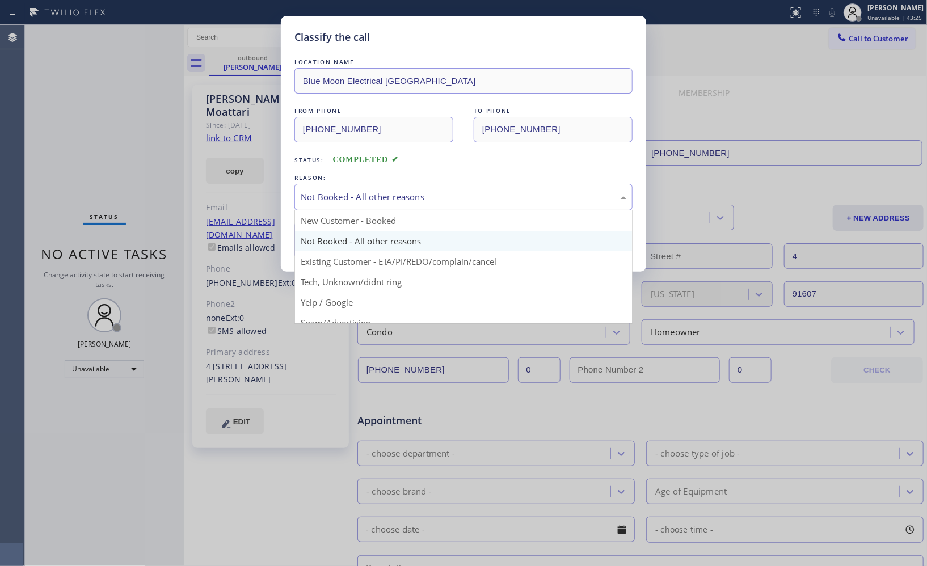
drag, startPoint x: 496, startPoint y: 206, endPoint x: 398, endPoint y: 245, distance: 105.9
click at [494, 207] on div "Not Booked - All other reasons" at bounding box center [463, 197] width 338 height 27
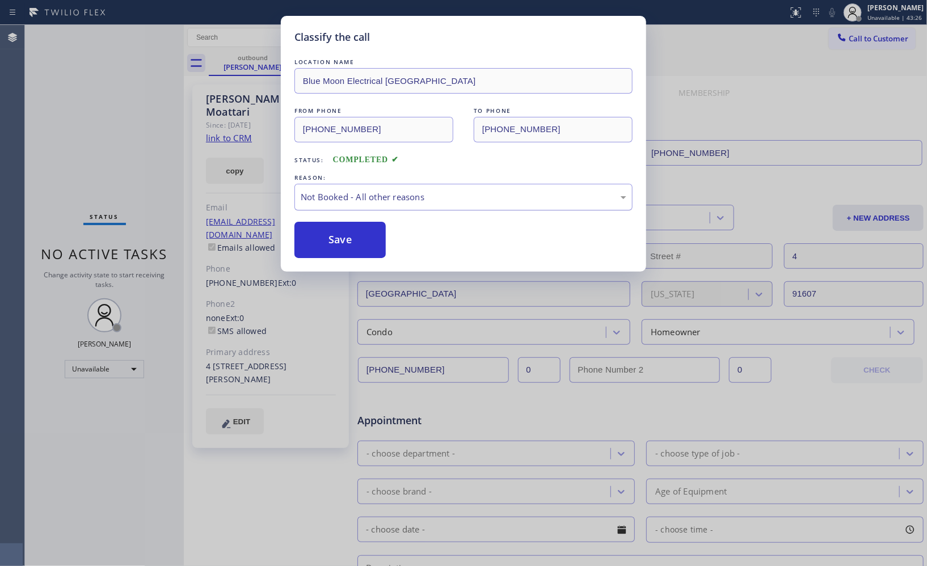
drag, startPoint x: 374, startPoint y: 244, endPoint x: 341, endPoint y: 204, distance: 52.0
click at [373, 245] on button "Save" at bounding box center [339, 240] width 91 height 36
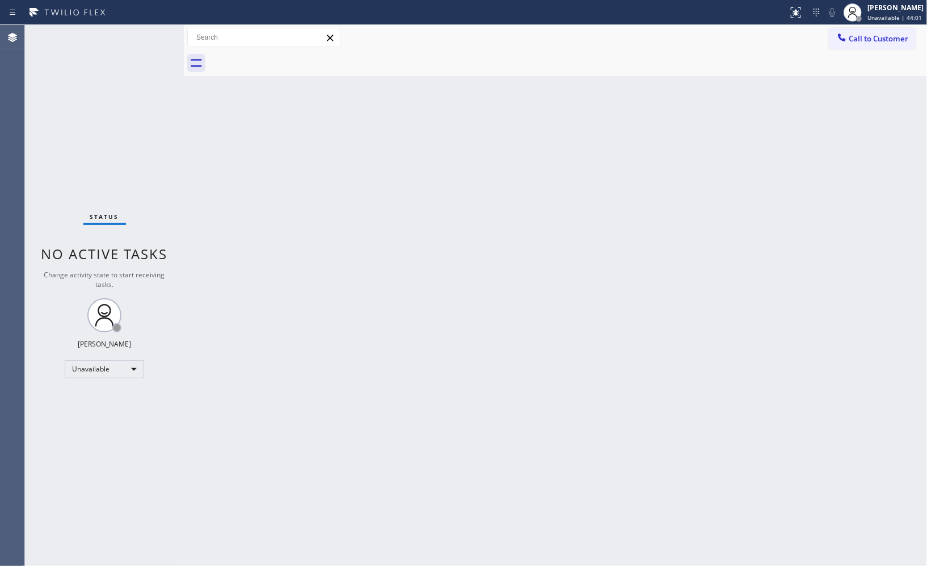
click at [852, 45] on button "Call to Customer" at bounding box center [871, 39] width 87 height 22
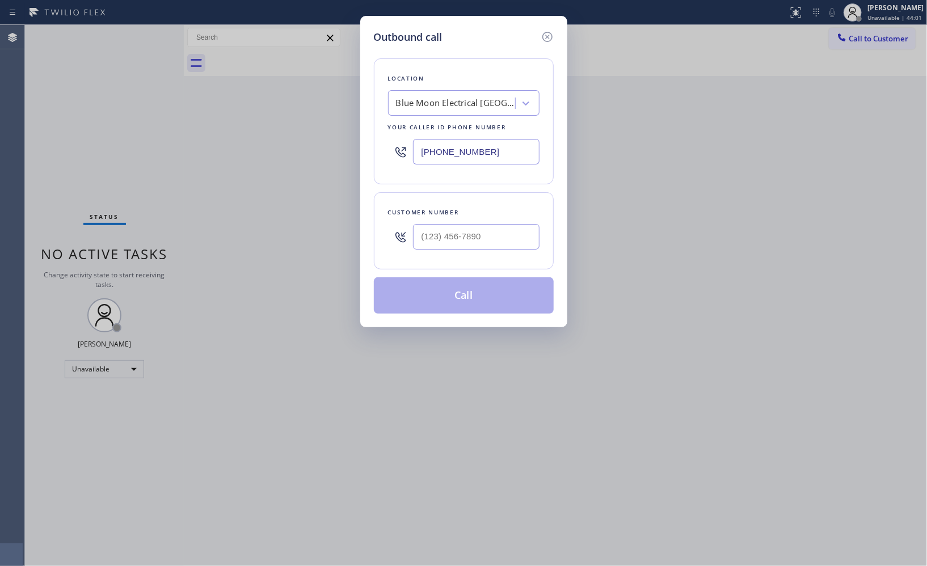
drag, startPoint x: 489, startPoint y: 145, endPoint x: 382, endPoint y: 104, distance: 114.7
click at [401, 130] on div "Location Blue Moon Electrical [GEOGRAPHIC_DATA] Your caller id phone number [PH…" at bounding box center [464, 121] width 180 height 126
paste input "630) 394-6070"
type input "[PHONE_NUMBER]"
drag, startPoint x: 489, startPoint y: 231, endPoint x: 380, endPoint y: 227, distance: 109.5
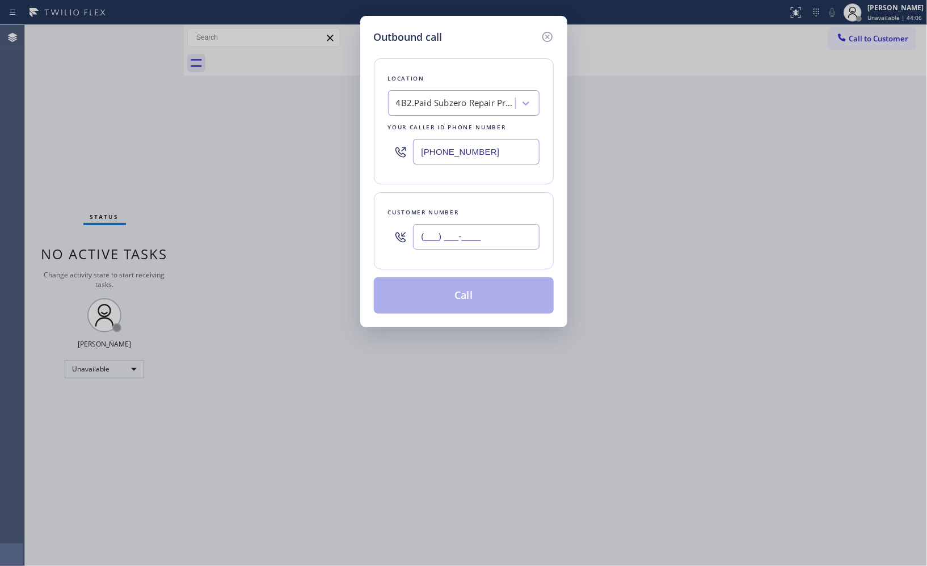
click at [380, 227] on div "Customer number (___) ___-____" at bounding box center [464, 230] width 180 height 77
paste input "917) 797-6447"
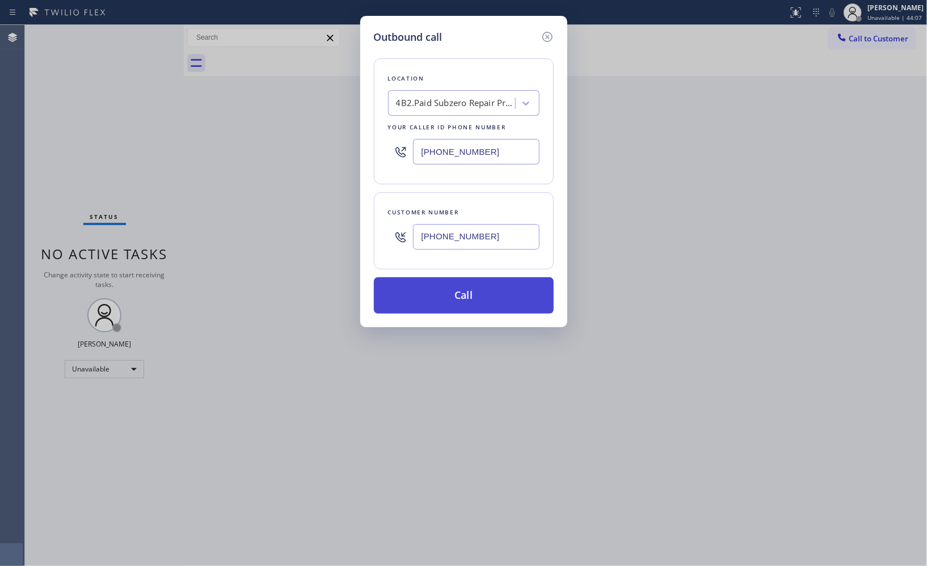
type input "[PHONE_NUMBER]"
click at [469, 291] on button "Call" at bounding box center [464, 295] width 180 height 36
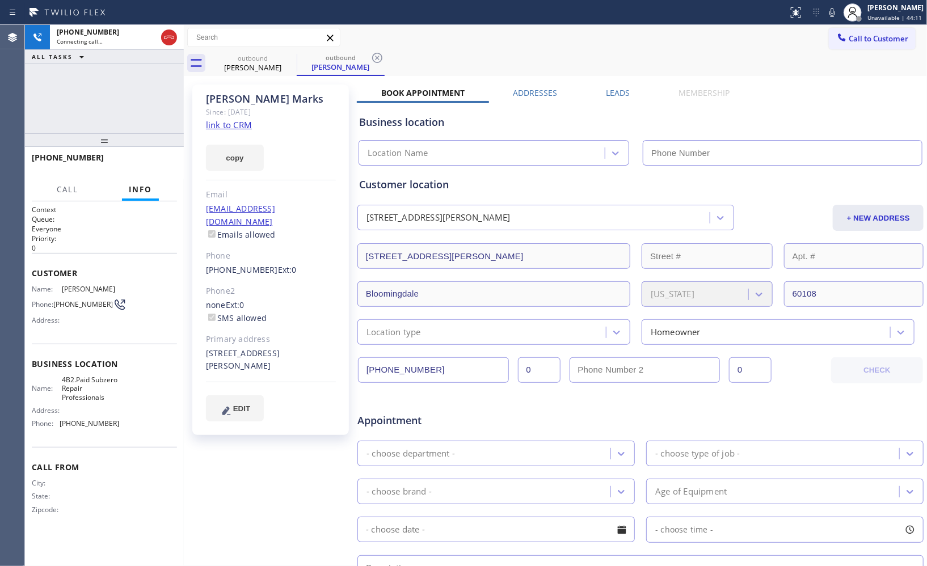
type input "[PHONE_NUMBER]"
click at [382, 60] on icon at bounding box center [377, 58] width 14 height 14
drag, startPoint x: 118, startPoint y: 145, endPoint x: 112, endPoint y: 93, distance: 51.9
click at [112, 91] on div "[PHONE_NUMBER] Connecting call… ALL TASKS ALL TASKS ACTIVE TASKS TASKS IN WRAP …" at bounding box center [104, 295] width 159 height 541
drag, startPoint x: 101, startPoint y: 145, endPoint x: 103, endPoint y: 91, distance: 53.9
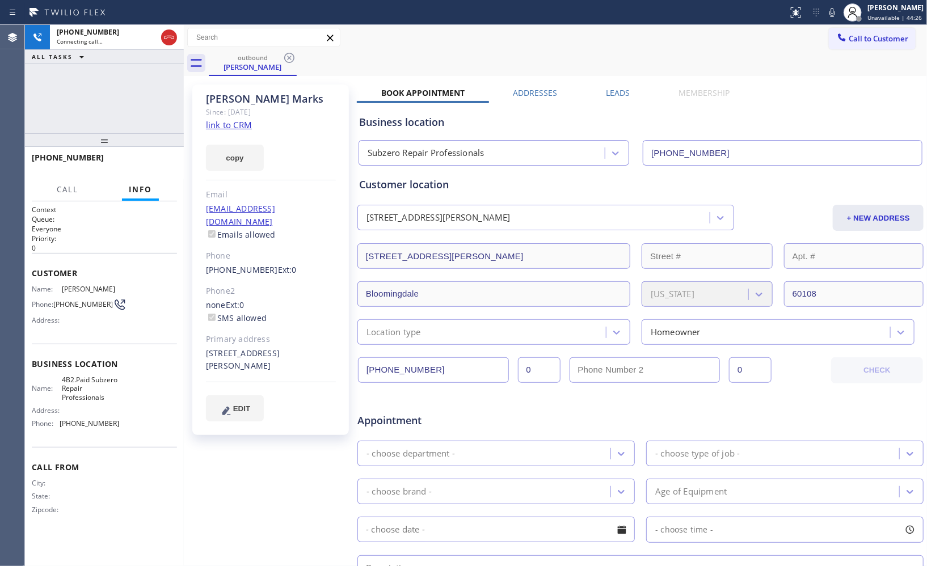
click at [102, 94] on div "[PHONE_NUMBER] Connecting call… ALL TASKS ALL TASKS ACTIVE TASKS TASKS IN WRAP …" at bounding box center [104, 295] width 159 height 541
click at [137, 157] on button "HANG UP" at bounding box center [150, 163] width 53 height 16
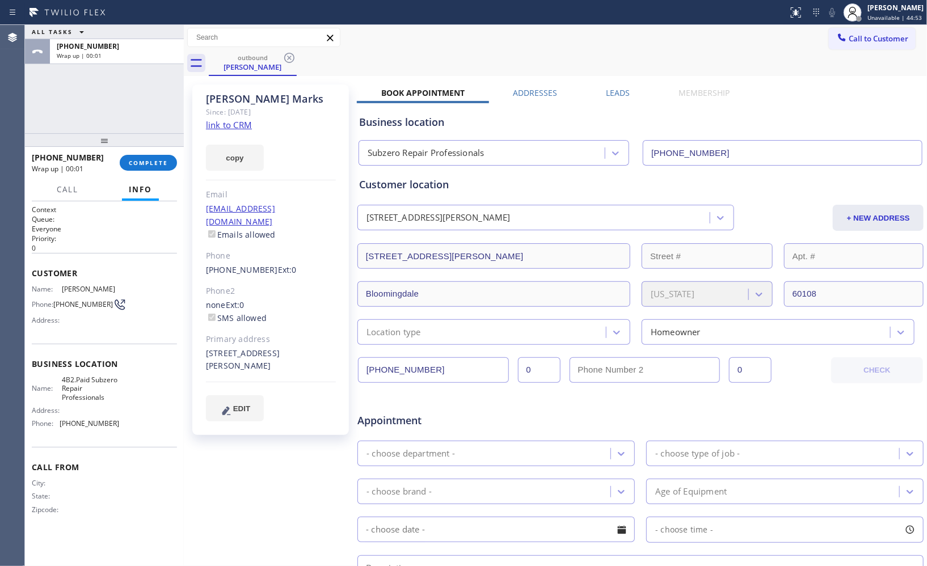
drag, startPoint x: 151, startPoint y: 159, endPoint x: 303, endPoint y: 100, distance: 163.0
click at [153, 159] on span "COMPLETE" at bounding box center [148, 163] width 39 height 8
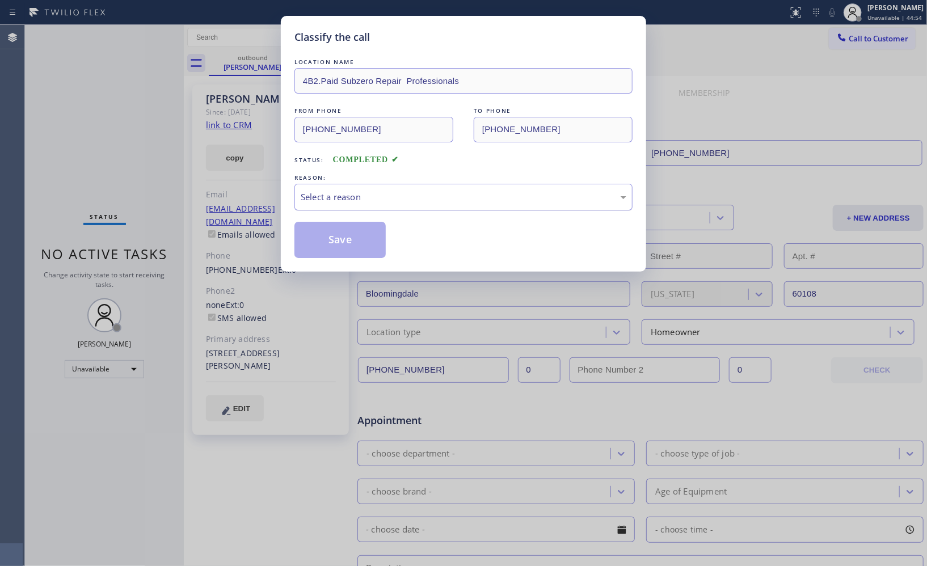
click at [417, 204] on div "Select a reason" at bounding box center [463, 197] width 338 height 27
click at [364, 239] on button "Save" at bounding box center [339, 240] width 91 height 36
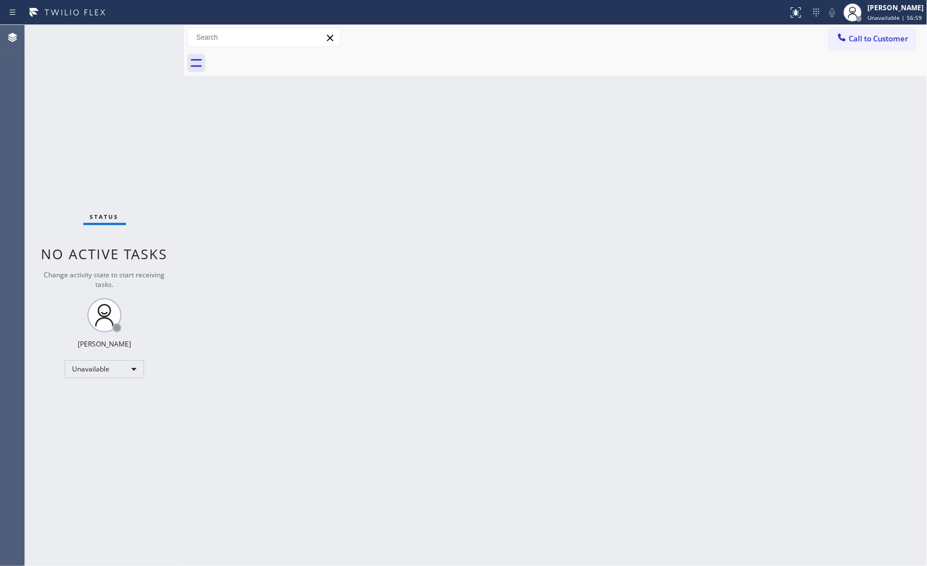
drag, startPoint x: 862, startPoint y: 37, endPoint x: 823, endPoint y: 41, distance: 38.8
click at [848, 37] on button "Call to Customer" at bounding box center [871, 39] width 87 height 22
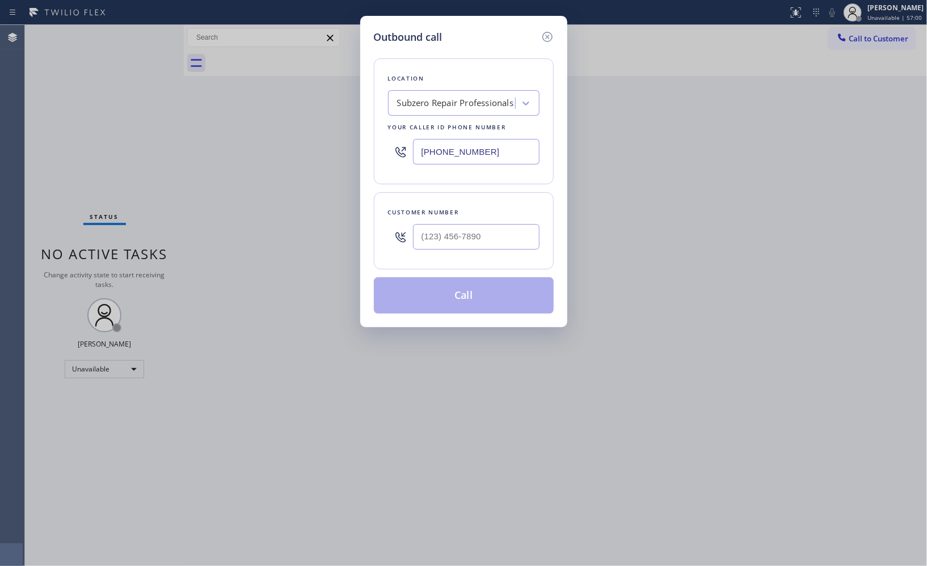
drag, startPoint x: 485, startPoint y: 147, endPoint x: 386, endPoint y: 143, distance: 98.8
click at [393, 148] on div "[PHONE_NUMBER]" at bounding box center [463, 151] width 151 height 37
paste input "855) 731-4952"
type input "[PHONE_NUMBER]"
paste input "626) 355-5729"
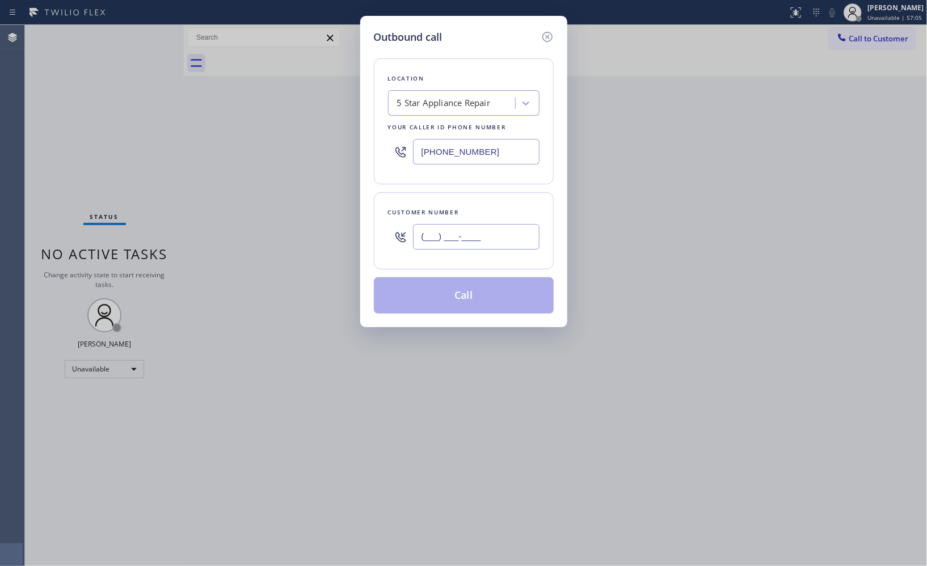
drag, startPoint x: 438, startPoint y: 233, endPoint x: 311, endPoint y: 222, distance: 128.1
click at [311, 223] on div "Outbound call Location 5 Star Appliance Repair Your caller id phone number [PHO…" at bounding box center [463, 283] width 927 height 566
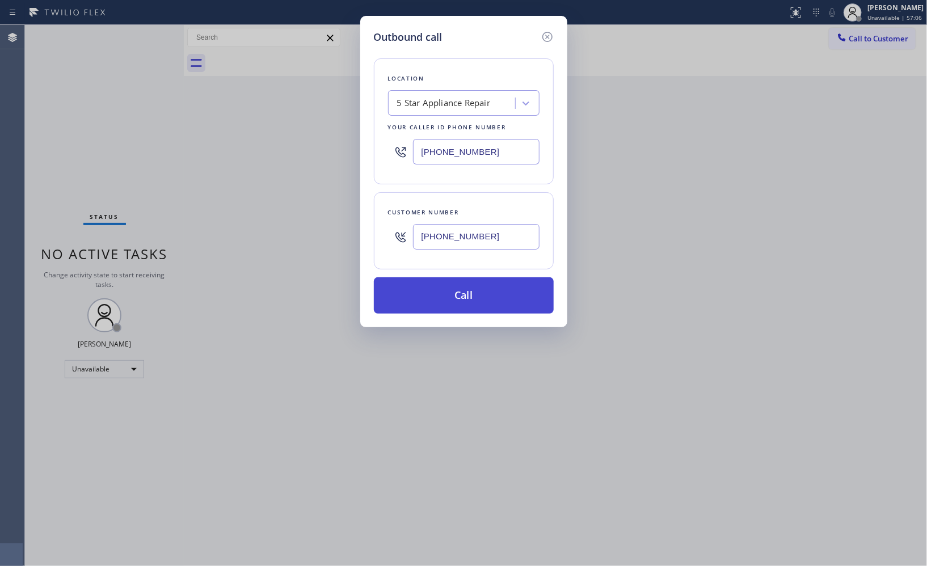
type input "[PHONE_NUMBER]"
drag, startPoint x: 482, startPoint y: 297, endPoint x: 493, endPoint y: 480, distance: 183.5
click at [481, 297] on button "Call" at bounding box center [464, 295] width 180 height 36
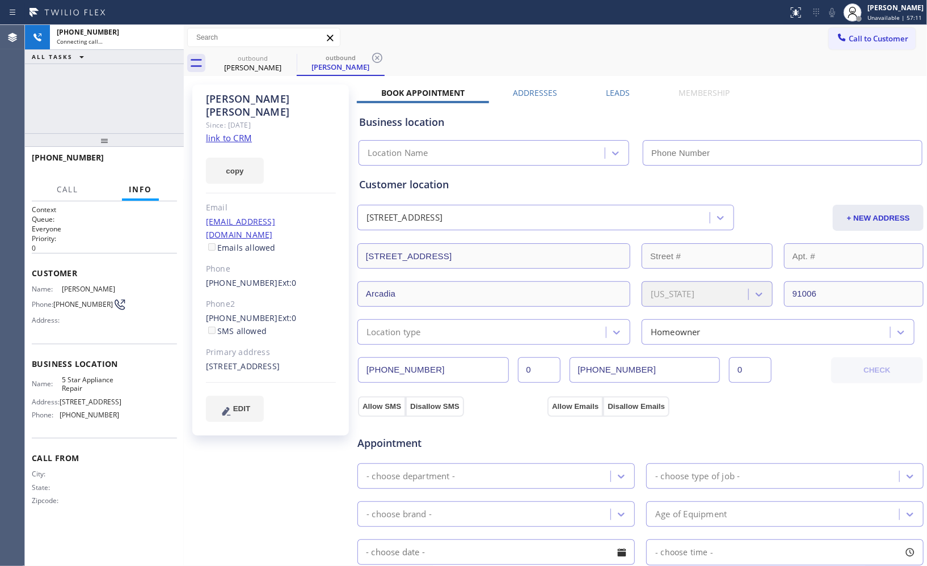
type input "[PHONE_NUMBER]"
click at [40, 146] on div "[PHONE_NUMBER] Connecting call… ALL TASKS ALL TASKS ACTIVE TASKS TASKS IN WRAP …" at bounding box center [104, 295] width 159 height 541
drag, startPoint x: 376, startPoint y: 58, endPoint x: 229, endPoint y: 93, distance: 150.9
click at [373, 58] on icon at bounding box center [377, 58] width 14 height 14
drag, startPoint x: 118, startPoint y: 146, endPoint x: 115, endPoint y: 87, distance: 59.1
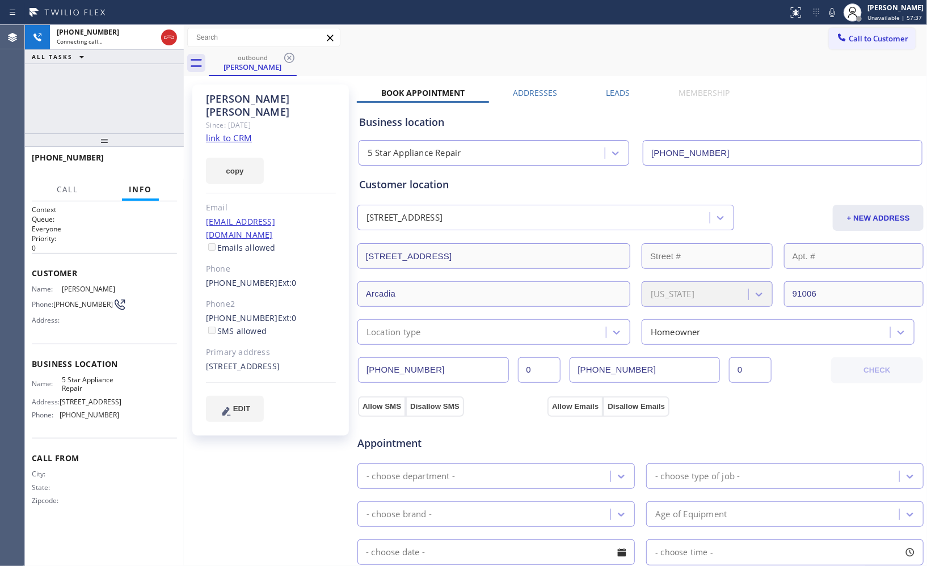
click at [115, 87] on div "[PHONE_NUMBER] Connecting call… ALL TASKS ALL TASKS ACTIVE TASKS TASKS IN WRAP …" at bounding box center [104, 295] width 159 height 541
drag, startPoint x: 594, startPoint y: 32, endPoint x: 607, endPoint y: 2, distance: 33.3
click at [594, 32] on div "Call to Customer Outbound call Location 5 Star Appliance Repair Your caller id …" at bounding box center [555, 38] width 743 height 20
click at [141, 159] on span "HANG UP" at bounding box center [150, 163] width 35 height 8
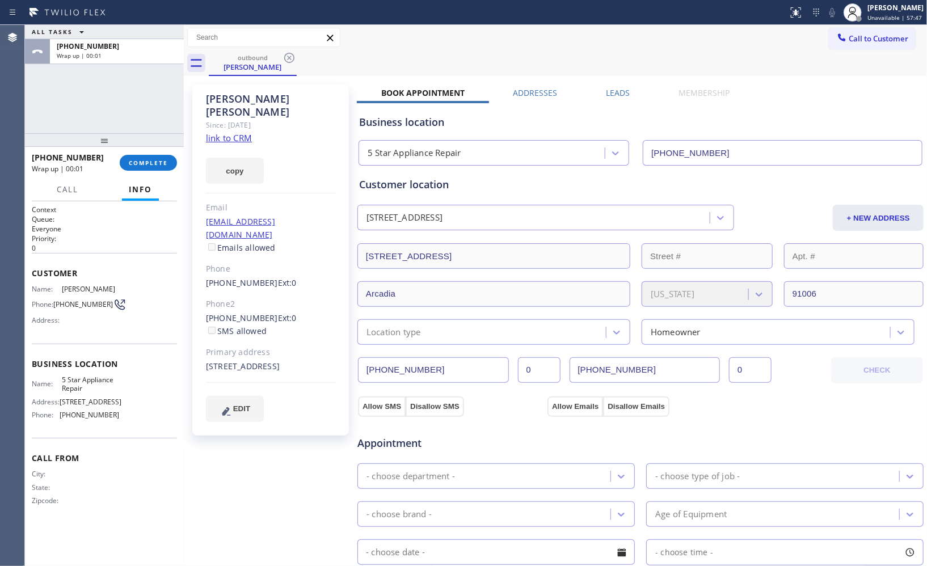
click at [163, 162] on span "COMPLETE" at bounding box center [148, 163] width 39 height 8
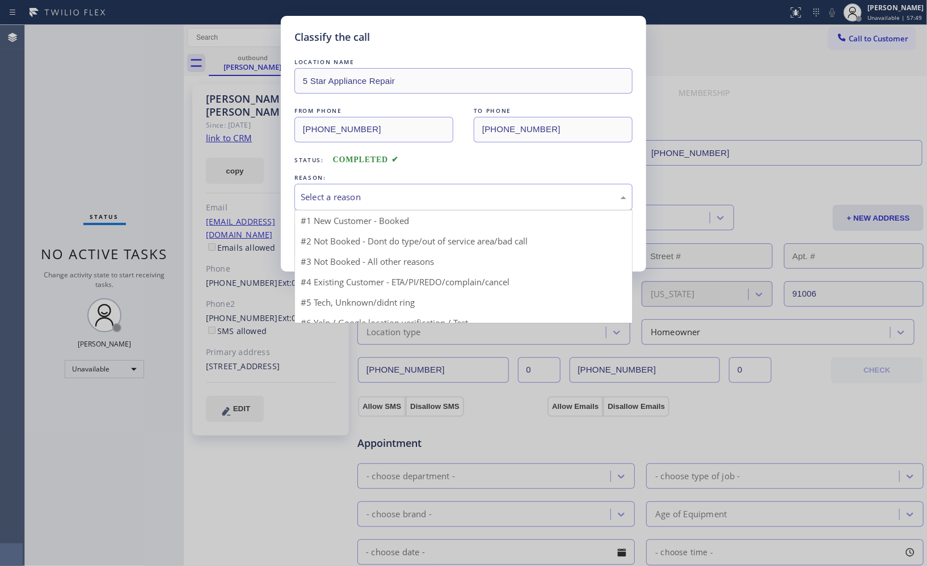
drag, startPoint x: 428, startPoint y: 201, endPoint x: 411, endPoint y: 206, distance: 17.8
click at [427, 201] on div "Select a reason" at bounding box center [463, 197] width 325 height 13
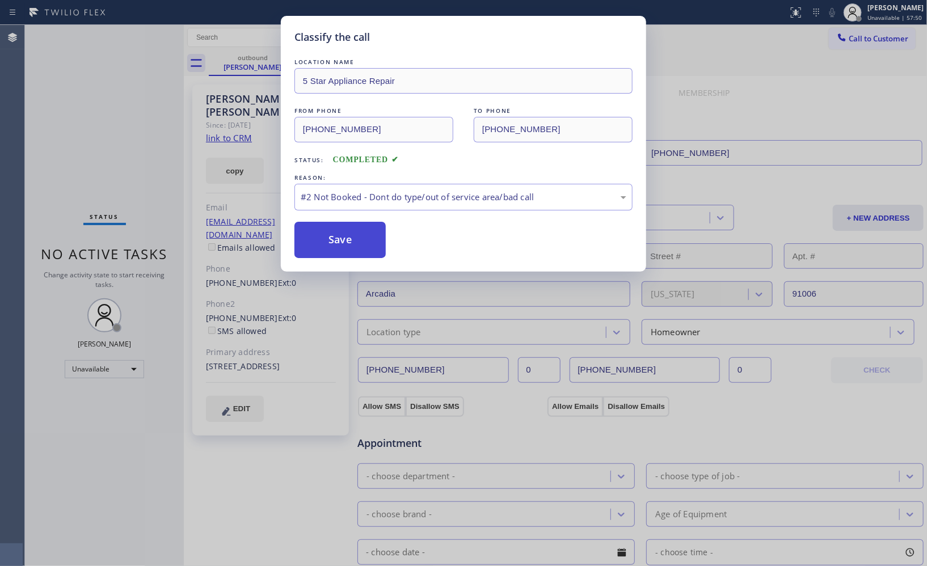
click at [348, 246] on button "Save" at bounding box center [339, 240] width 91 height 36
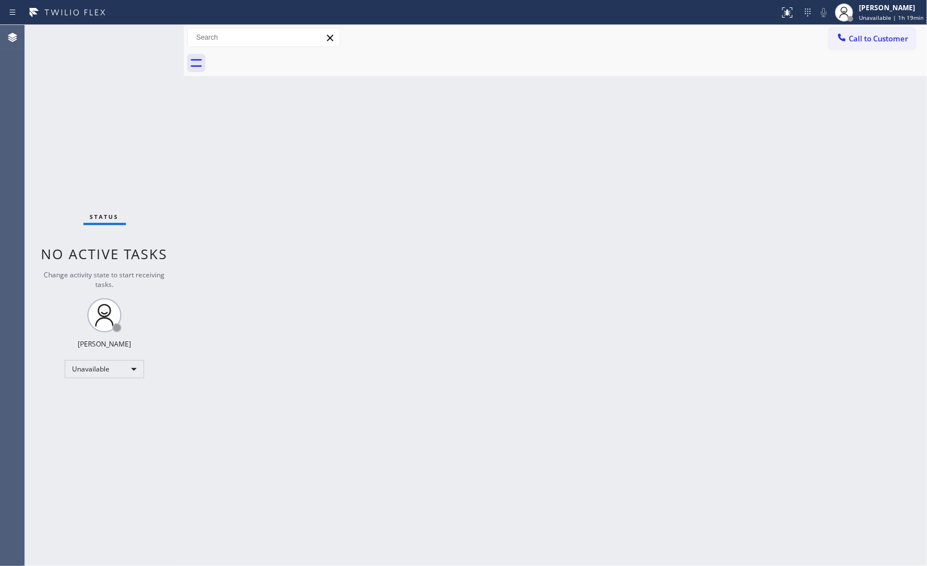
drag, startPoint x: 887, startPoint y: 40, endPoint x: 810, endPoint y: 68, distance: 82.7
click at [885, 41] on span "Call to Customer" at bounding box center [878, 38] width 60 height 10
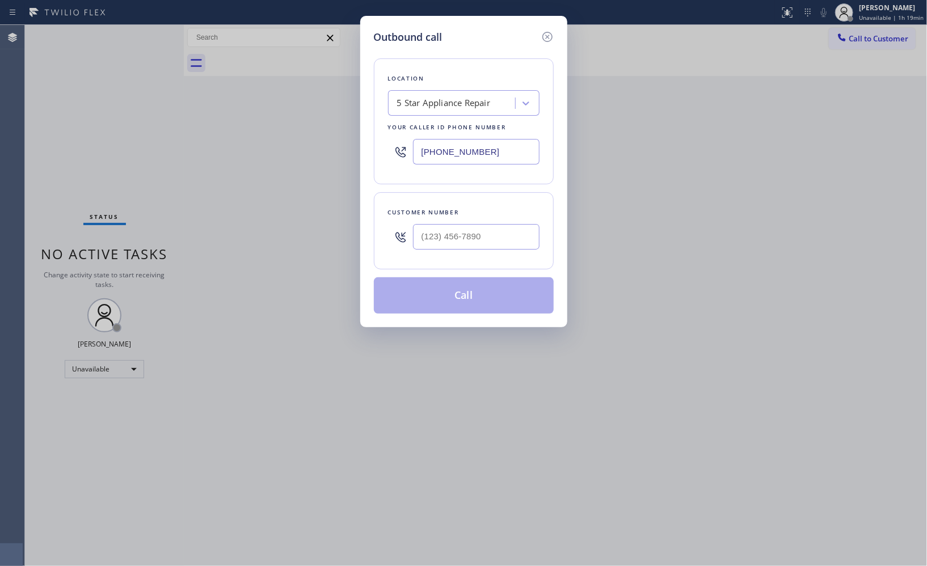
drag, startPoint x: 390, startPoint y: 134, endPoint x: 336, endPoint y: 109, distance: 58.9
click at [346, 126] on div "Outbound call Location 5 Star Appliance Repair Your caller id phone number [PHO…" at bounding box center [463, 283] width 927 height 566
paste input "323) 416-234"
type input "[PHONE_NUMBER]"
drag, startPoint x: 463, startPoint y: 235, endPoint x: 405, endPoint y: 197, distance: 68.4
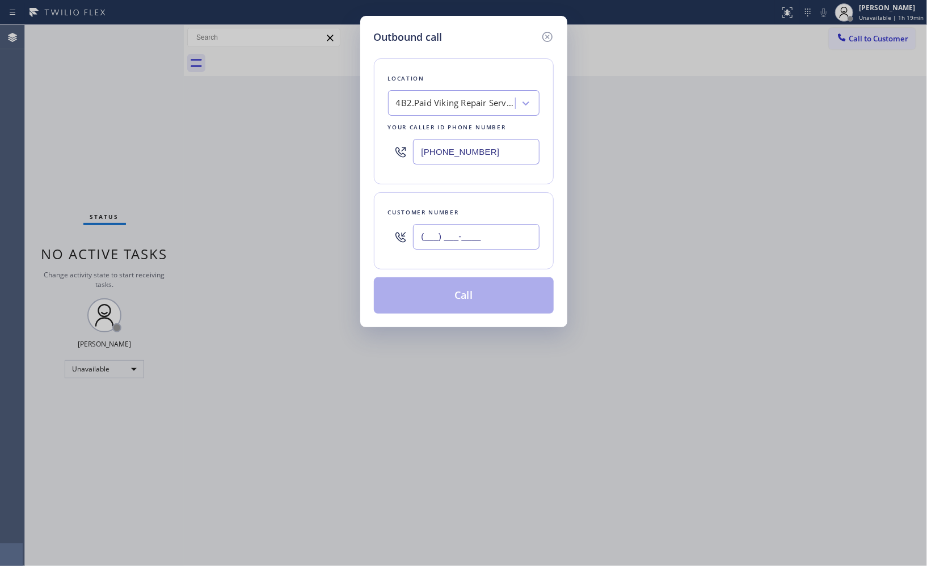
click at [414, 230] on input "(___) ___-____" at bounding box center [476, 237] width 126 height 26
paste input "818) 926-8622"
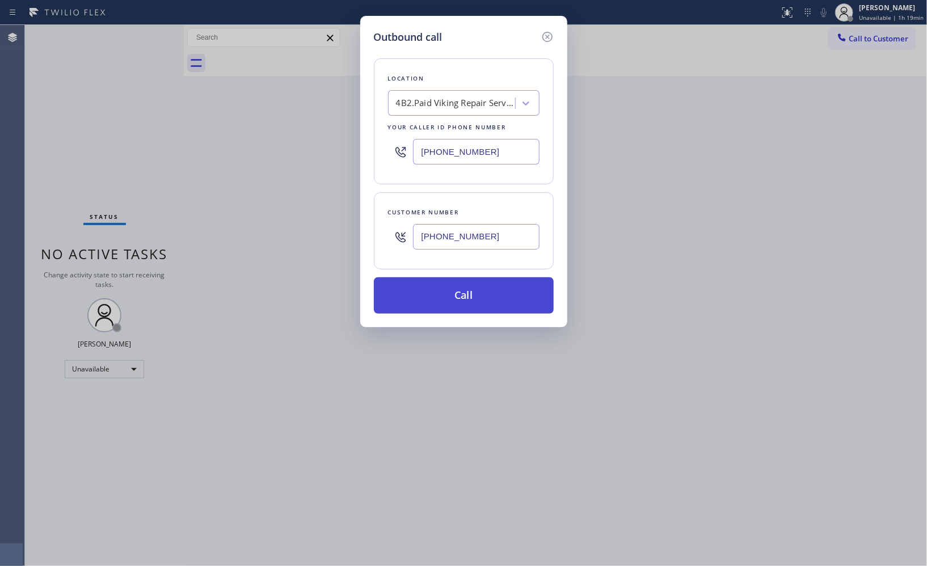
type input "[PHONE_NUMBER]"
click at [485, 297] on button "Call" at bounding box center [464, 295] width 180 height 36
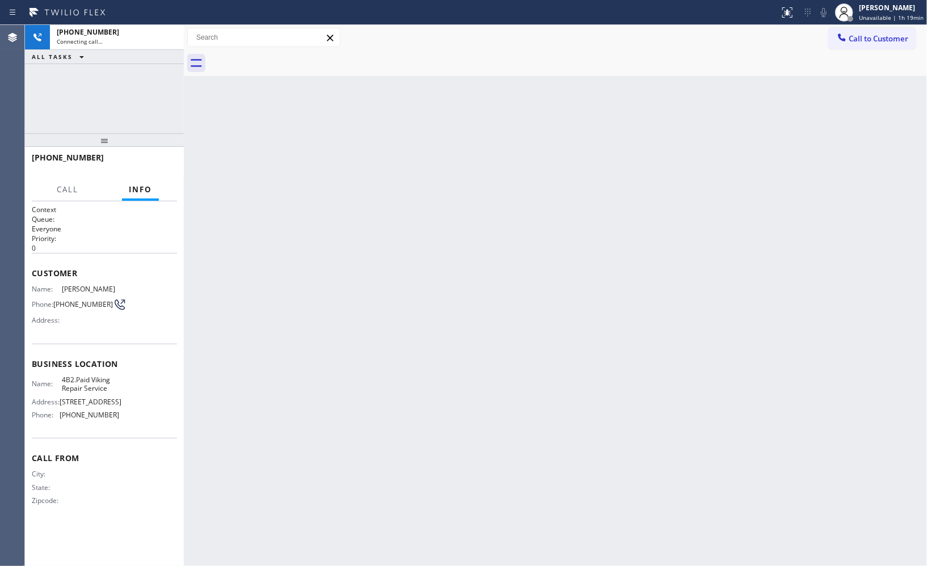
click at [568, 560] on div "Back to Dashboard Change Sender ID Customers Technicians Select a contact Outbo…" at bounding box center [555, 295] width 743 height 541
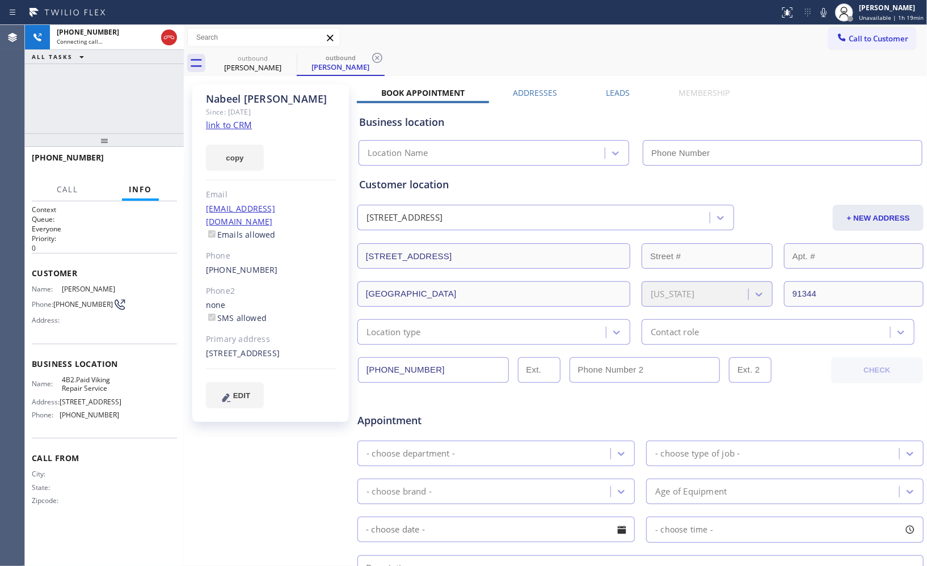
type input "[PHONE_NUMBER]"
drag, startPoint x: 373, startPoint y: 59, endPoint x: 375, endPoint y: 0, distance: 59.0
click at [373, 59] on icon at bounding box center [377, 58] width 10 height 10
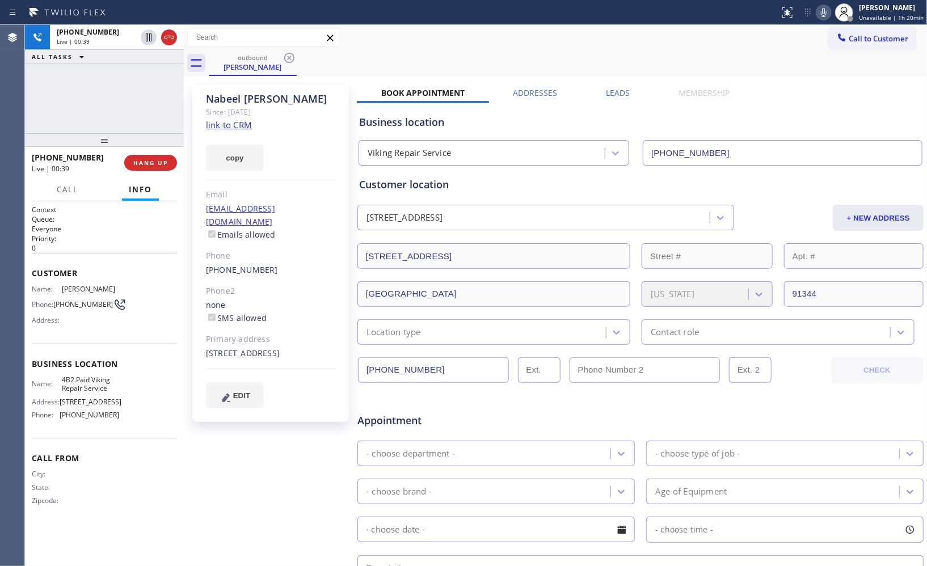
click at [825, 18] on icon at bounding box center [824, 13] width 14 height 14
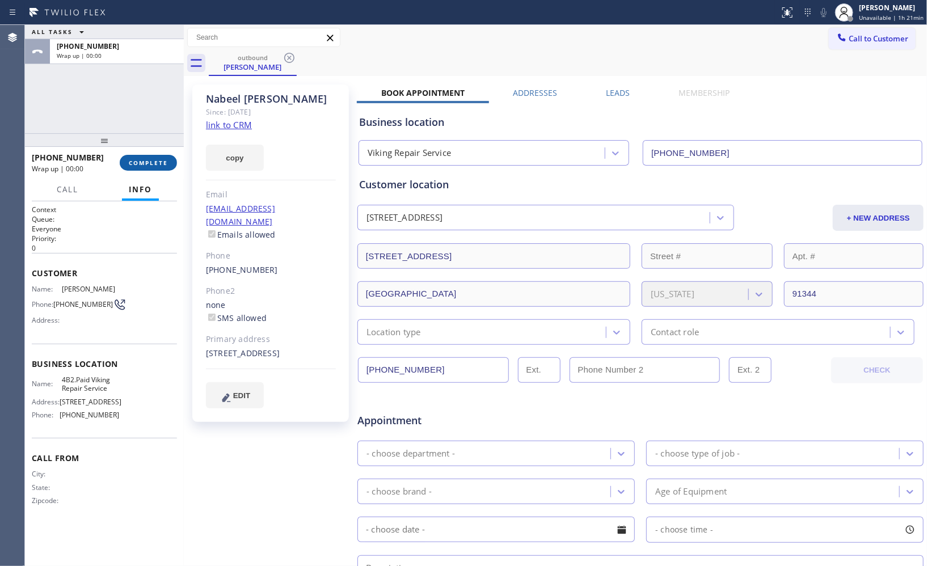
click at [156, 159] on span "COMPLETE" at bounding box center [148, 163] width 39 height 8
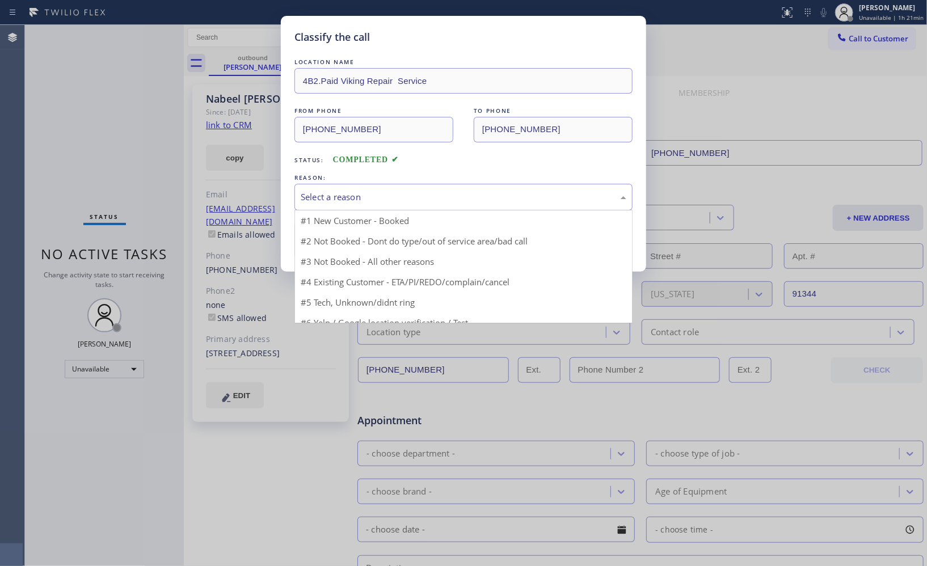
click at [398, 192] on div "Select a reason" at bounding box center [463, 197] width 325 height 13
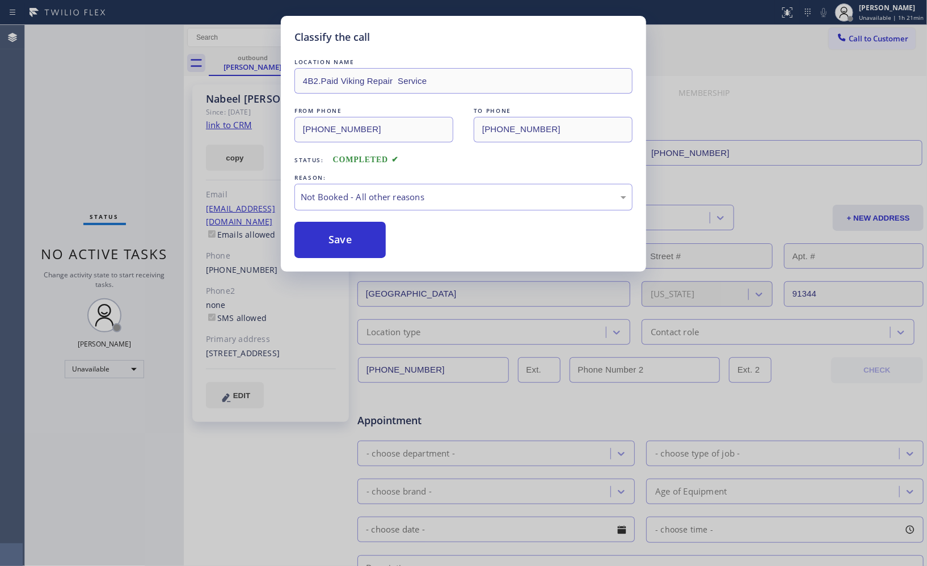
click at [335, 248] on button "Save" at bounding box center [339, 240] width 91 height 36
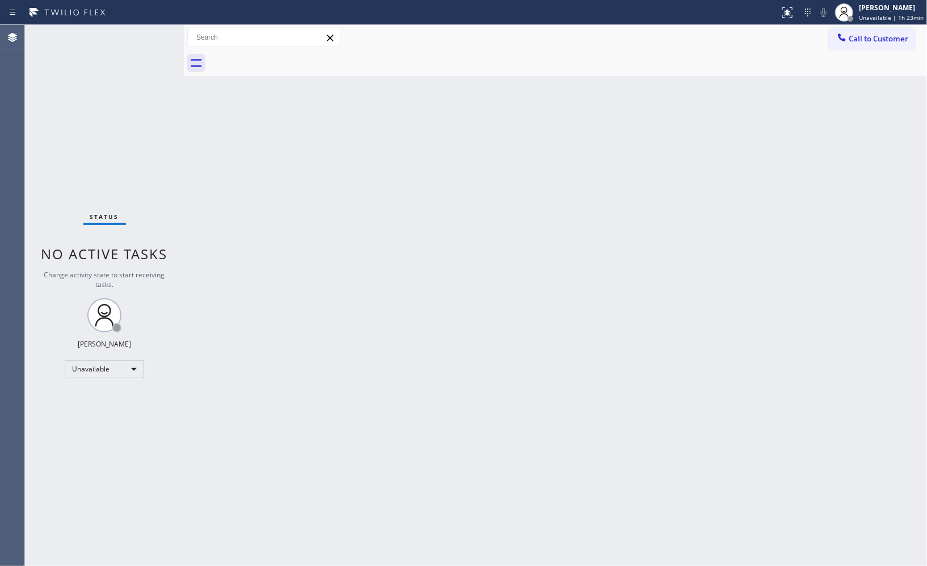
drag, startPoint x: 858, startPoint y: 26, endPoint x: 744, endPoint y: 50, distance: 116.6
click at [857, 26] on div "Call to Customer Outbound call Location Viking Repair Service Your caller id ph…" at bounding box center [555, 38] width 743 height 26
drag, startPoint x: 860, startPoint y: 41, endPoint x: 563, endPoint y: 70, distance: 298.5
click at [851, 41] on span "Call to Customer" at bounding box center [878, 38] width 60 height 10
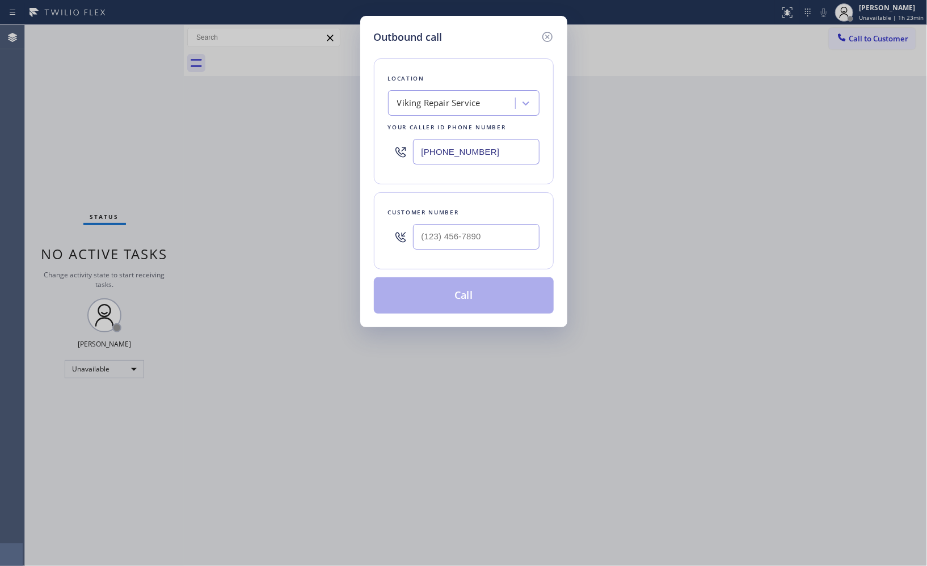
drag, startPoint x: 467, startPoint y: 154, endPoint x: 358, endPoint y: 136, distance: 110.3
click at [358, 136] on div "Outbound call Location Viking Repair Service Your caller id phone number [PHONE…" at bounding box center [463, 283] width 927 height 566
paste input "747) 279-3377"
type input "[PHONE_NUMBER]"
paste input "818) 647-2760"
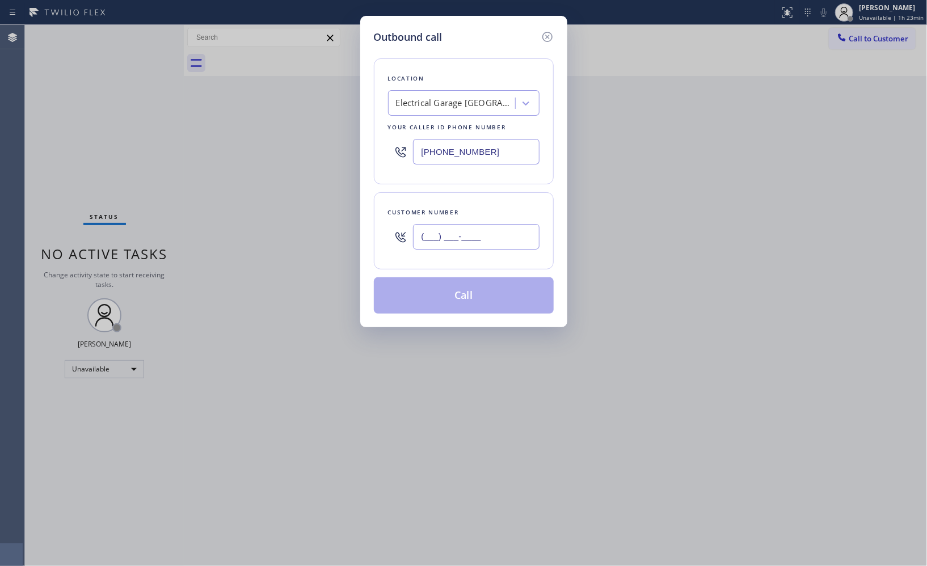
drag, startPoint x: 489, startPoint y: 234, endPoint x: 340, endPoint y: 199, distance: 153.1
click at [363, 223] on div "Outbound call Location Electrical Garage [GEOGRAPHIC_DATA][PERSON_NAME] Your ca…" at bounding box center [463, 171] width 207 height 311
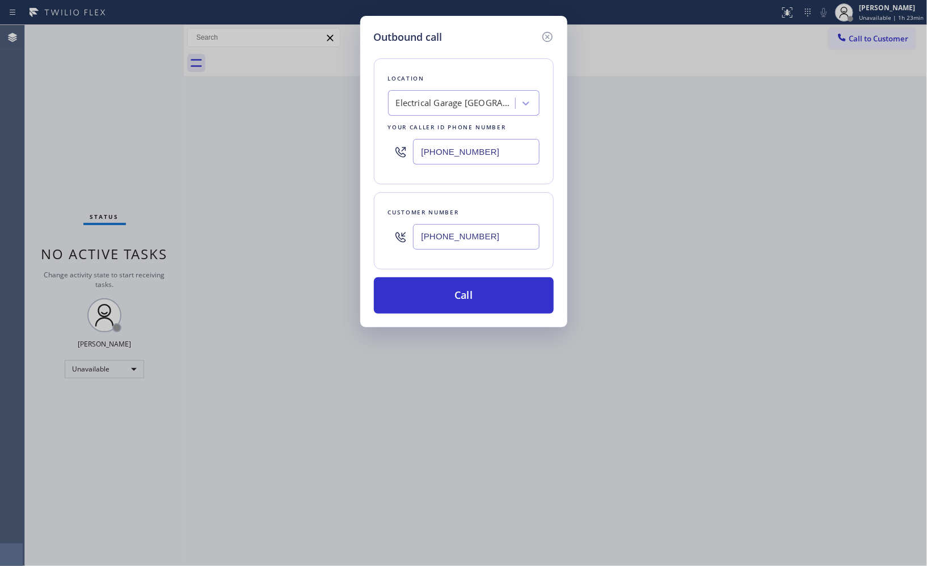
drag, startPoint x: 500, startPoint y: 234, endPoint x: 324, endPoint y: 203, distance: 177.9
click at [339, 222] on div "Outbound call Location Electrical Garage [GEOGRAPHIC_DATA][PERSON_NAME] Your ca…" at bounding box center [463, 283] width 927 height 566
paste input "text"
type input "[PHONE_NUMBER]"
click at [460, 293] on button "Call" at bounding box center [464, 295] width 180 height 36
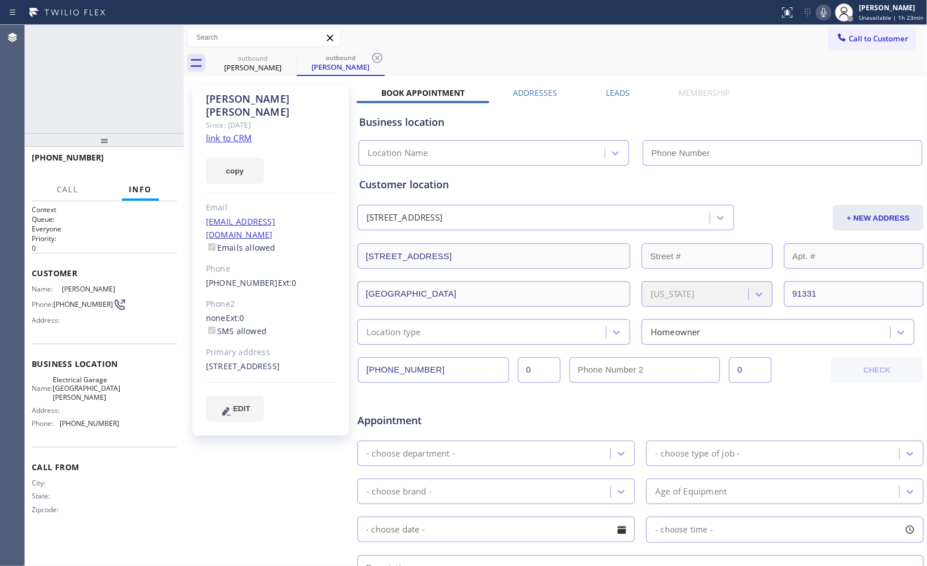
type input "[PHONE_NUMBER]"
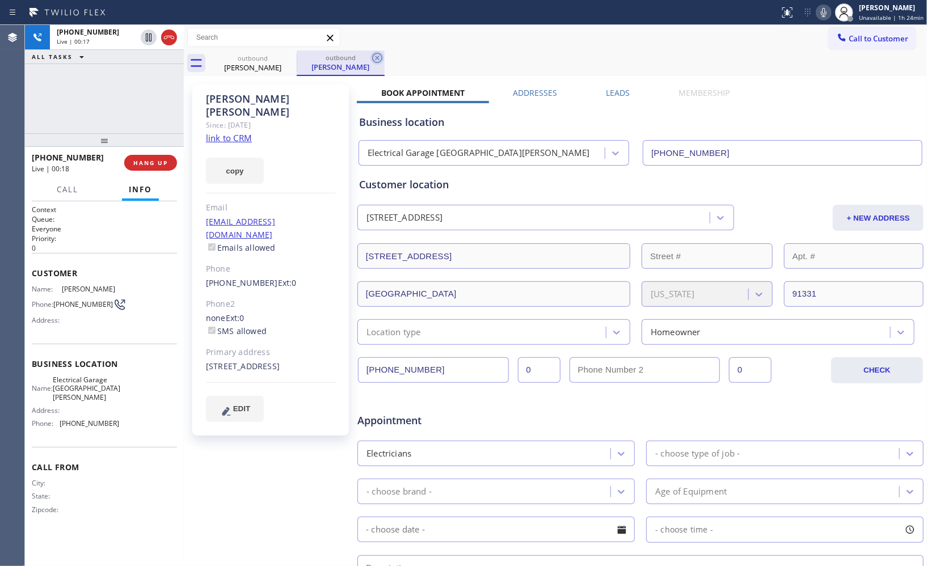
click at [371, 58] on icon at bounding box center [377, 58] width 14 height 14
click at [231, 132] on link "link to CRM" at bounding box center [229, 137] width 46 height 11
click at [126, 119] on div "[PHONE_NUMBER] Live | 00:54 ALL TASKS ALL TASKS ACTIVE TASKS TASKS IN WRAP UP" at bounding box center [104, 79] width 159 height 108
click at [823, 13] on icon at bounding box center [824, 13] width 14 height 14
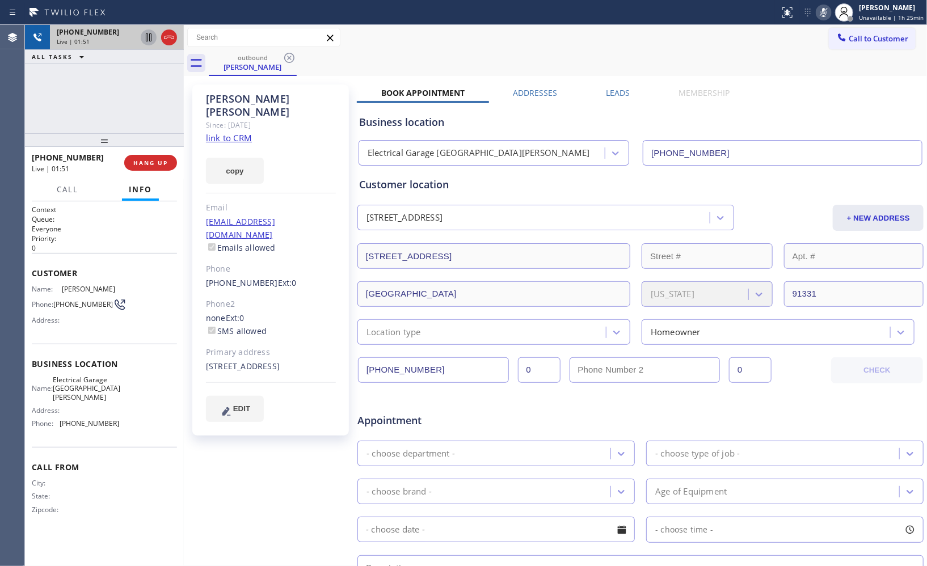
click at [149, 36] on icon at bounding box center [149, 38] width 14 height 14
click at [594, 58] on div "outbound [PERSON_NAME]" at bounding box center [568, 63] width 718 height 26
drag, startPoint x: 149, startPoint y: 39, endPoint x: 257, endPoint y: 38, distance: 107.7
click at [151, 39] on icon at bounding box center [149, 37] width 8 height 8
click at [827, 15] on icon at bounding box center [824, 13] width 14 height 14
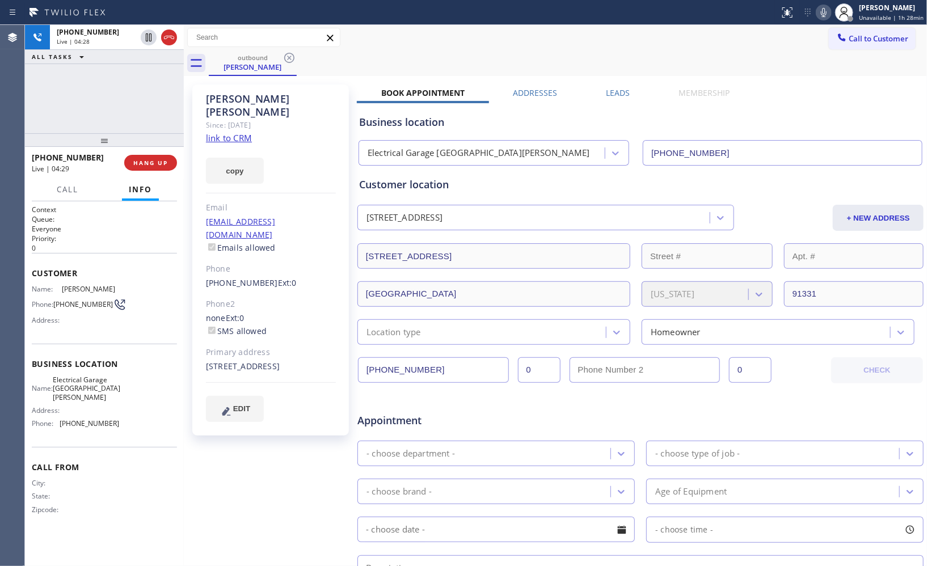
click at [828, 15] on icon at bounding box center [824, 13] width 14 height 14
click at [827, 15] on icon at bounding box center [824, 13] width 14 height 14
click at [823, 14] on icon at bounding box center [824, 13] width 14 height 14
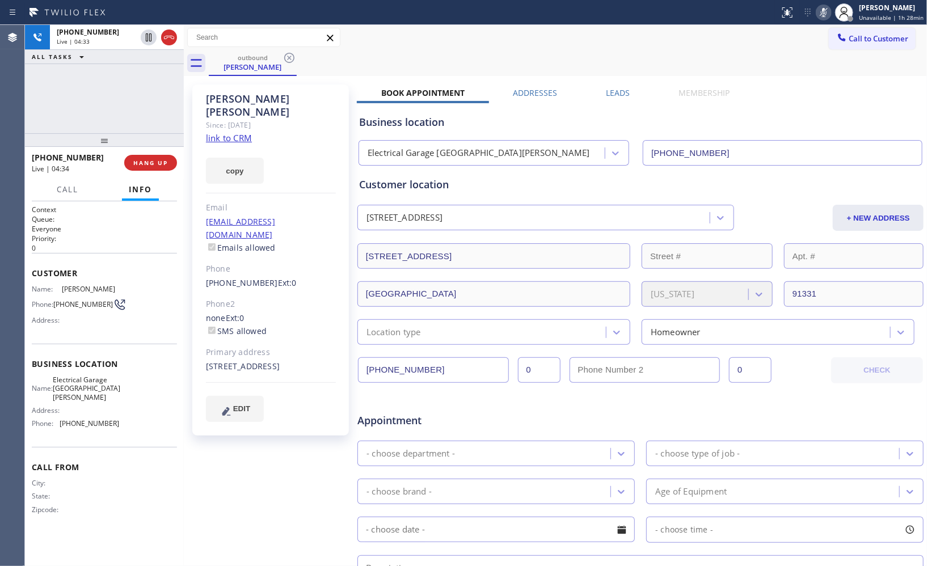
click at [828, 15] on icon at bounding box center [824, 13] width 14 height 14
drag, startPoint x: 83, startPoint y: 71, endPoint x: 56, endPoint y: 65, distance: 28.6
click at [83, 75] on div "[PHONE_NUMBER] Live | 04:54 ALL TASKS ALL TASKS ACTIVE TASKS TASKS IN WRAP UP" at bounding box center [104, 79] width 159 height 108
click at [826, 15] on icon at bounding box center [824, 12] width 6 height 9
drag, startPoint x: 827, startPoint y: 15, endPoint x: 790, endPoint y: 29, distance: 39.0
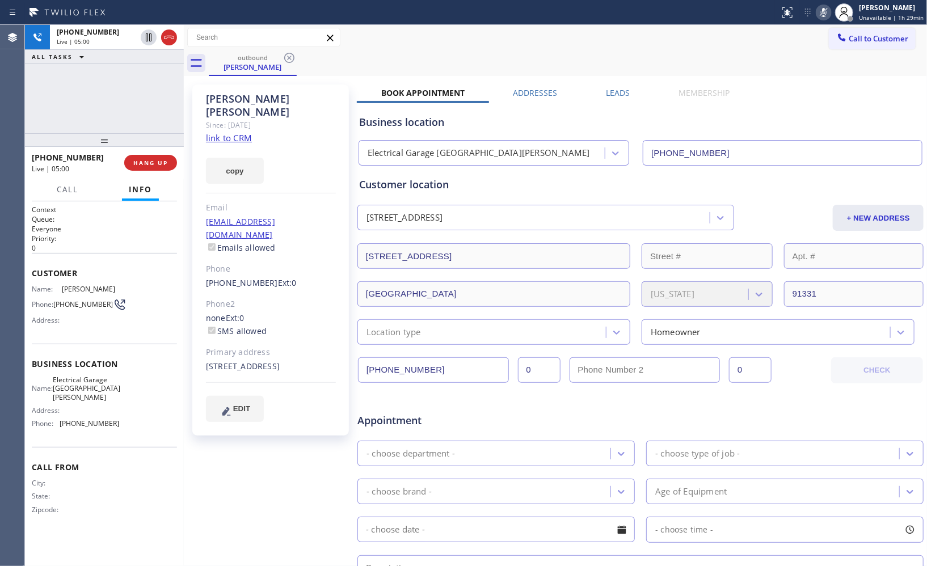
click at [797, 24] on div "Status report No issues detected If you experience an issue, please download th…" at bounding box center [463, 283] width 927 height 566
drag, startPoint x: 824, startPoint y: 13, endPoint x: 817, endPoint y: 63, distance: 50.4
click at [824, 18] on icon at bounding box center [824, 13] width 14 height 14
click at [161, 159] on span "HANG UP" at bounding box center [150, 163] width 35 height 8
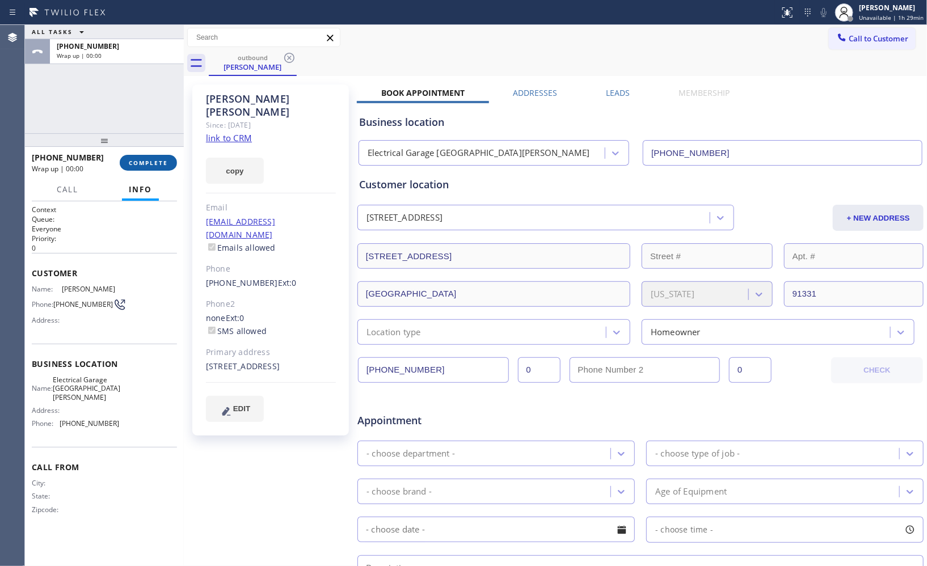
click at [157, 159] on span "COMPLETE" at bounding box center [148, 163] width 39 height 8
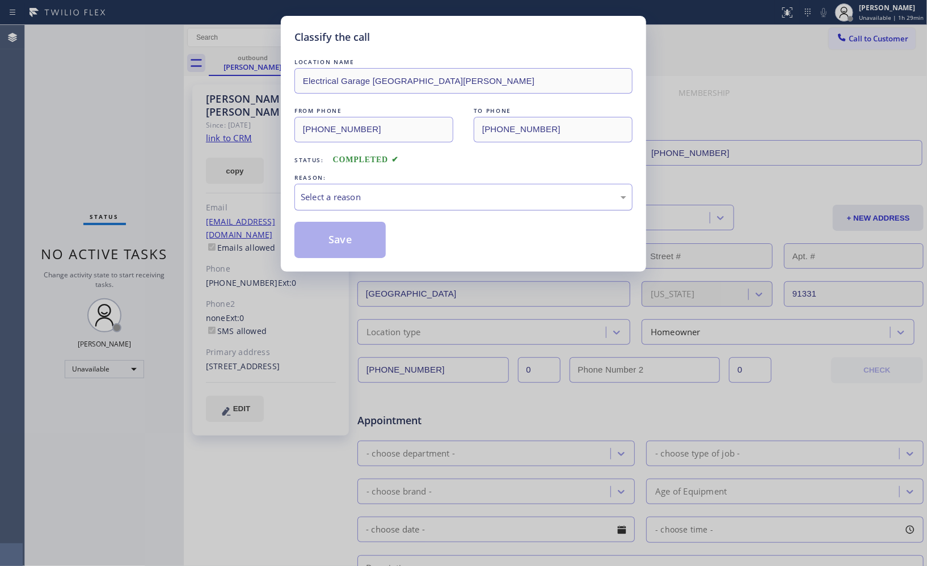
click at [501, 198] on div "Select a reason" at bounding box center [463, 197] width 325 height 13
click at [366, 247] on button "Save" at bounding box center [339, 240] width 91 height 36
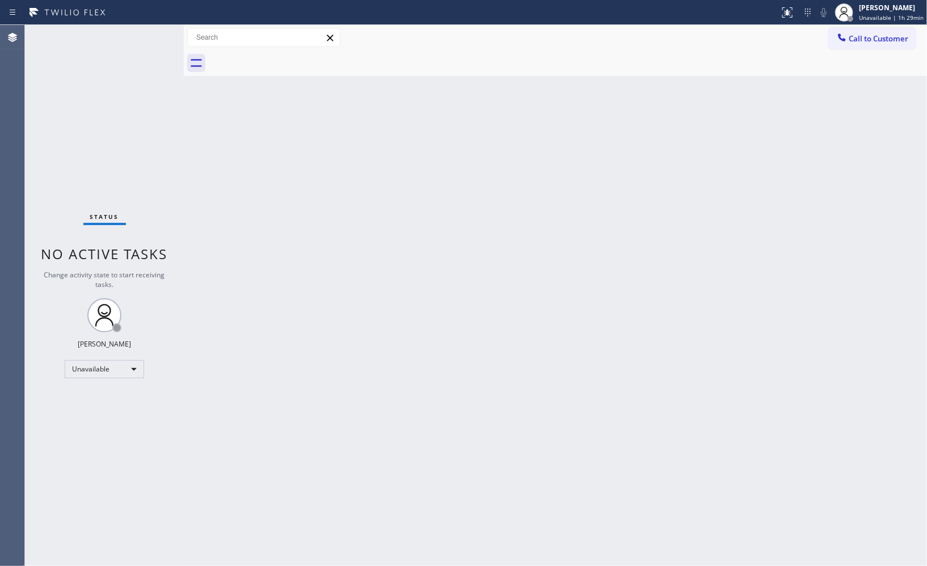
drag, startPoint x: 760, startPoint y: 292, endPoint x: 671, endPoint y: 1, distance: 304.8
click at [760, 292] on div "Back to Dashboard Change Sender ID Customers Technicians Select a contact Outbo…" at bounding box center [555, 295] width 743 height 541
click at [909, 10] on div "[PERSON_NAME]" at bounding box center [892, 8] width 61 height 10
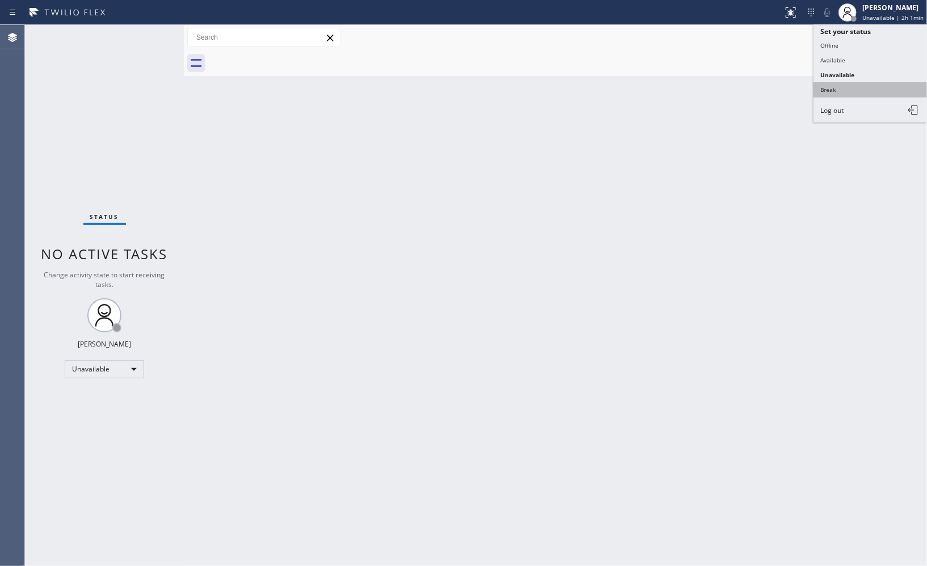
click at [851, 91] on button "Break" at bounding box center [869, 89] width 113 height 15
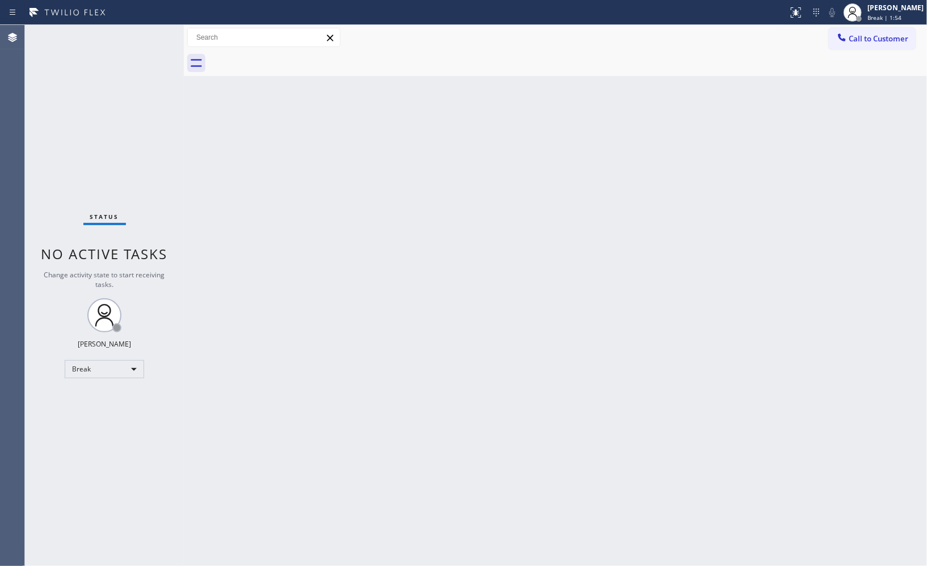
click at [762, 366] on div "Back to Dashboard Change Sender ID Customers Technicians Select a contact Outbo…" at bounding box center [555, 295] width 743 height 541
click at [858, 120] on div "Back to Dashboard Change Sender ID Customers Technicians Select a contact Outbo…" at bounding box center [555, 295] width 743 height 541
